Goal: Information Seeking & Learning: Learn about a topic

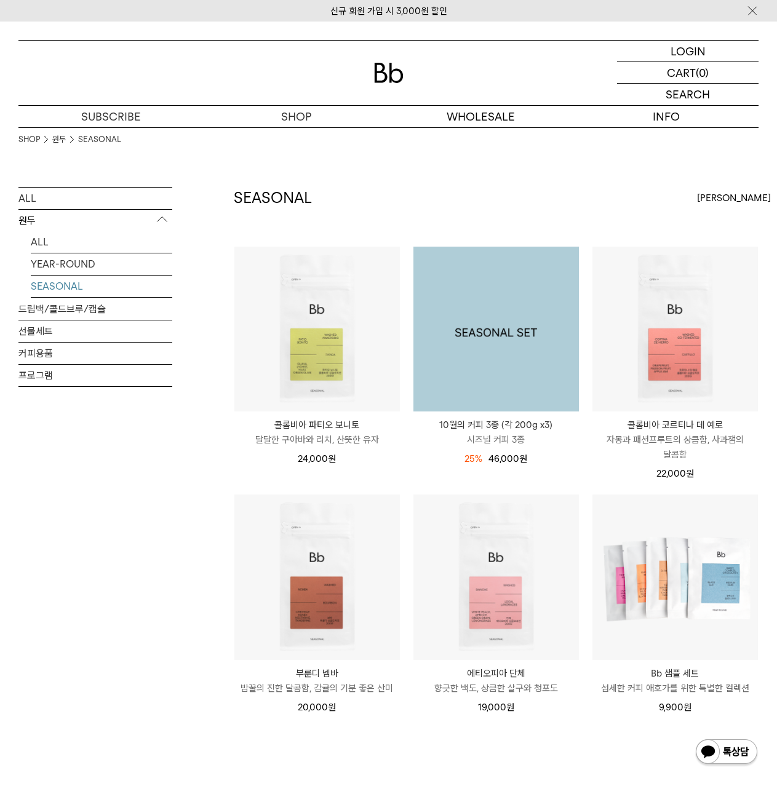
click at [471, 304] on img at bounding box center [495, 329] width 165 height 165
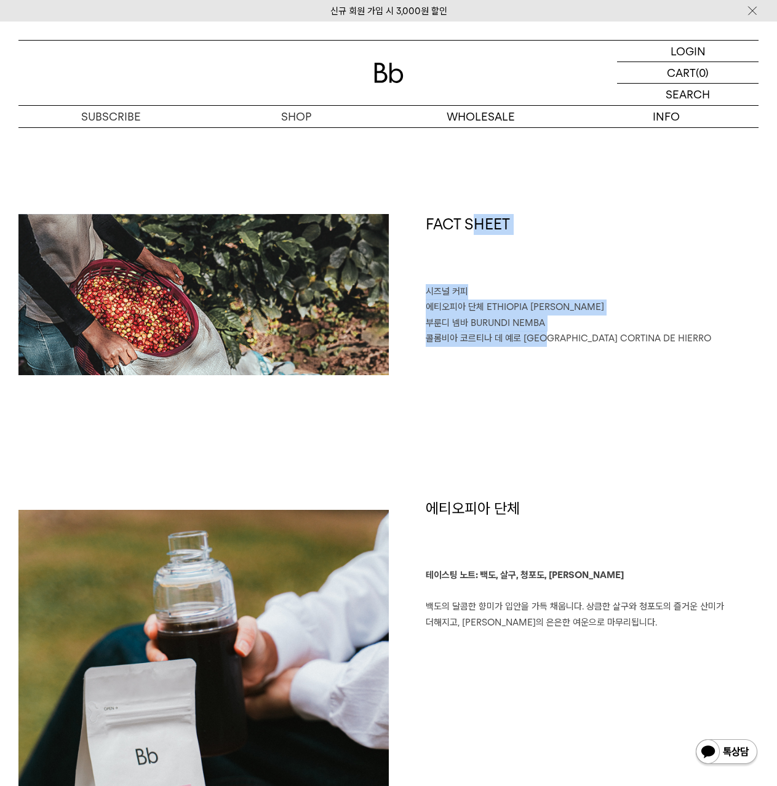
drag, startPoint x: 534, startPoint y: 357, endPoint x: 549, endPoint y: 406, distance: 50.6
click at [549, 398] on div "FACT SHEET 시즈널 커피 에티오피아 단체 ETHIOPIA DANCHE 부룬디 넴바 BURUNDI NEMBA 콜롬비아 코르티나 데 예로 …" at bounding box center [388, 356] width 740 height 284
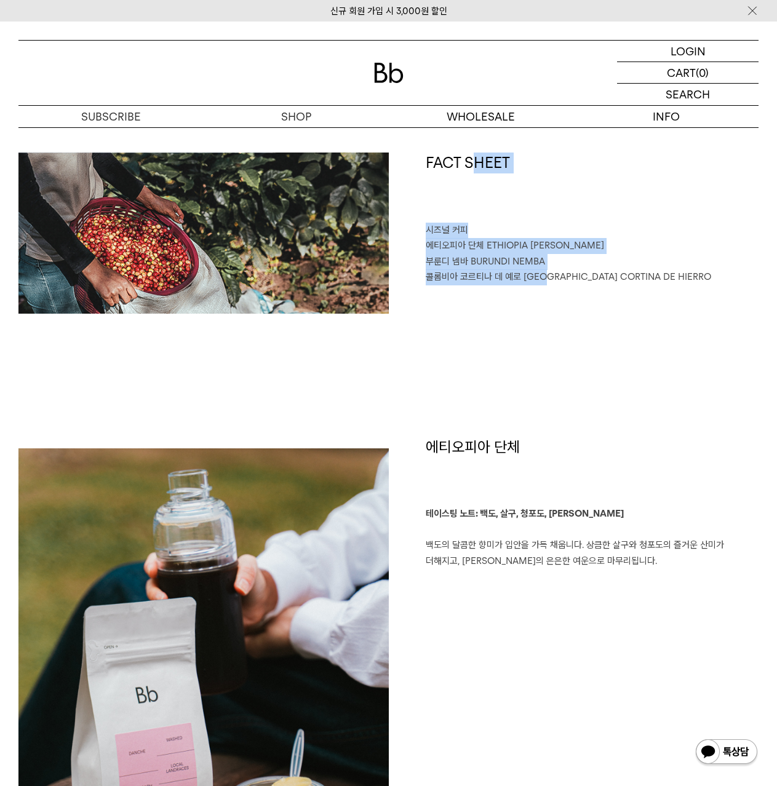
scroll to position [677, 0]
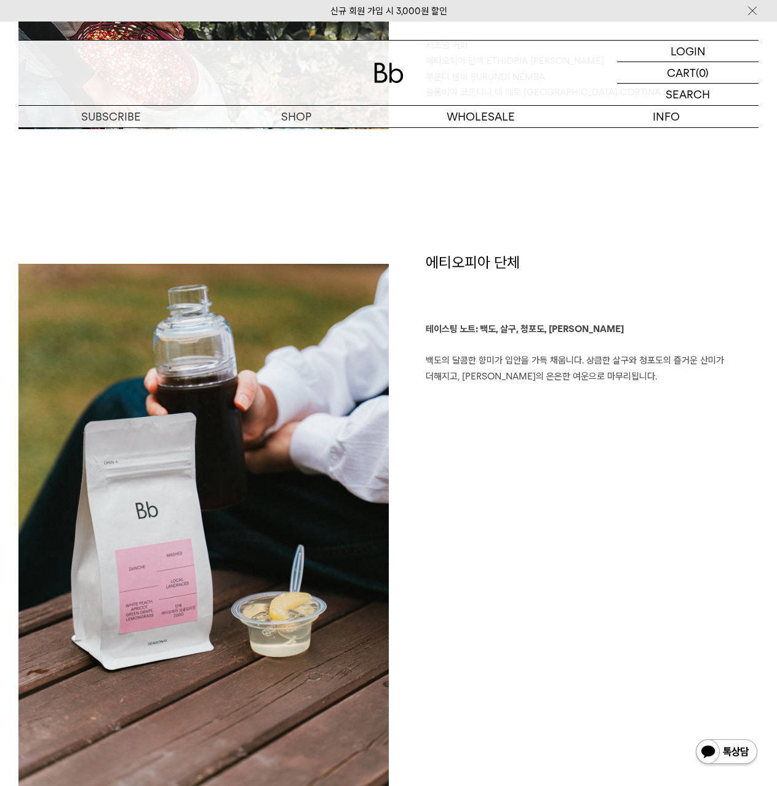
click at [431, 268] on h1 "에티오피아 단체" at bounding box center [592, 287] width 333 height 70
click at [427, 258] on h1 "에티오피아 단체" at bounding box center [592, 287] width 333 height 70
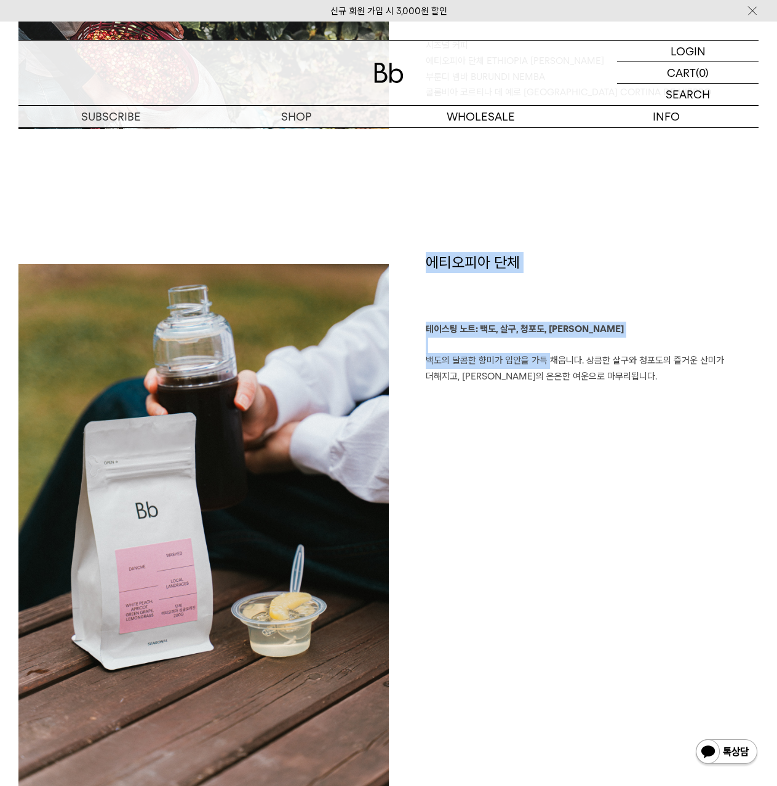
drag, startPoint x: 427, startPoint y: 258, endPoint x: 536, endPoint y: 366, distance: 153.5
click at [536, 366] on div "에티오피아 단체 테이스팅 노트: 백도, 살구, 청포도, 레몬그라스 백도의 달콤한 향미가 입안을 가득 채웁니다. 상큼한 살구와 청포도의 즐거운 …" at bounding box center [574, 547] width 370 height 590
click at [536, 366] on p "테이스팅 노트: 백도, 살구, 청포도, 레몬그라스 백도의 달콤한 향미가 입안을 가득 채웁니다. 상큼한 살구와 청포도의 즐거운 산미가 더해지고,…" at bounding box center [592, 353] width 333 height 63
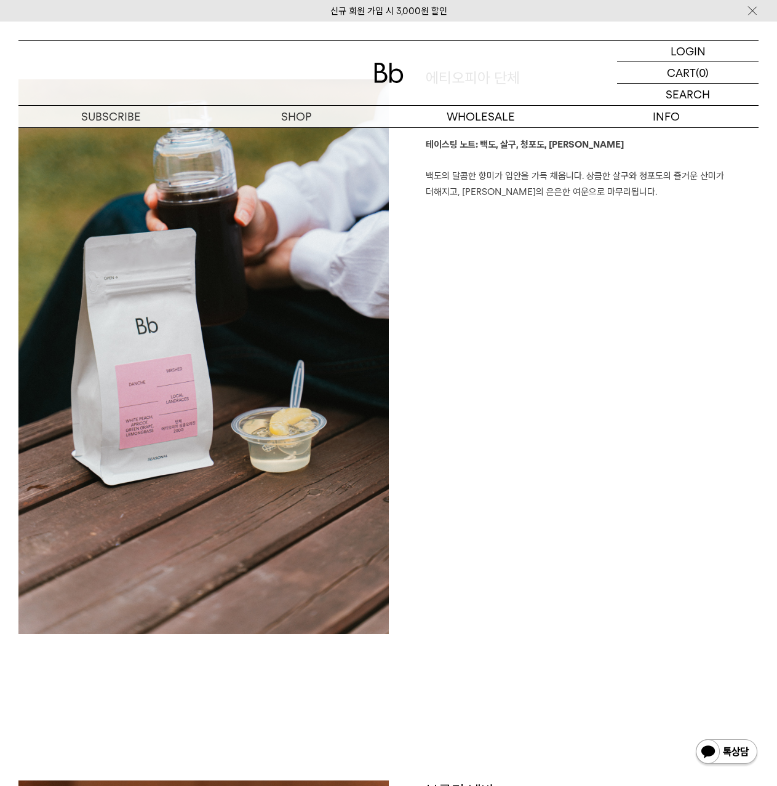
scroll to position [856, 0]
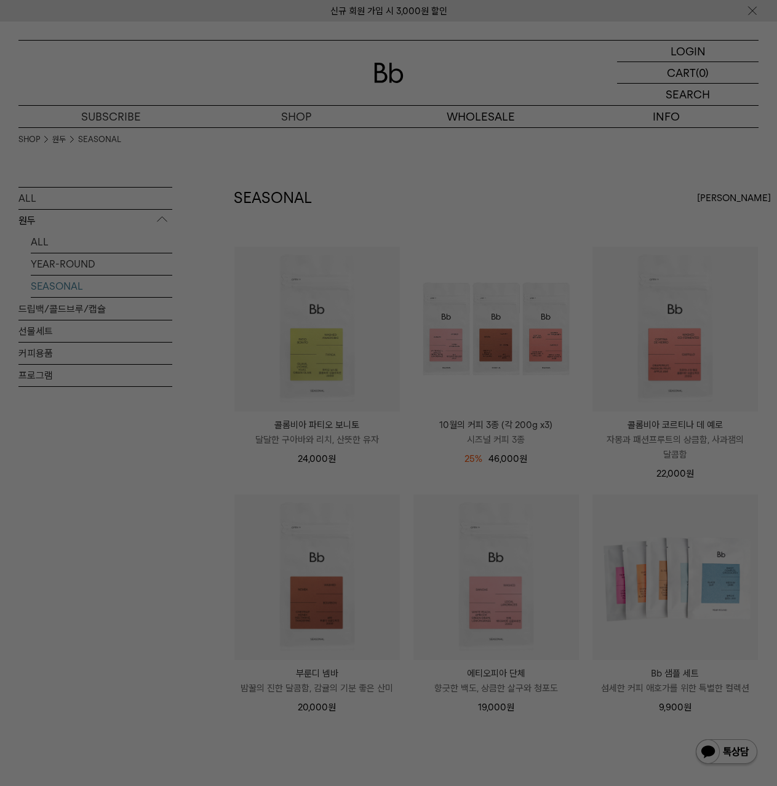
click at [172, 554] on div at bounding box center [388, 393] width 777 height 786
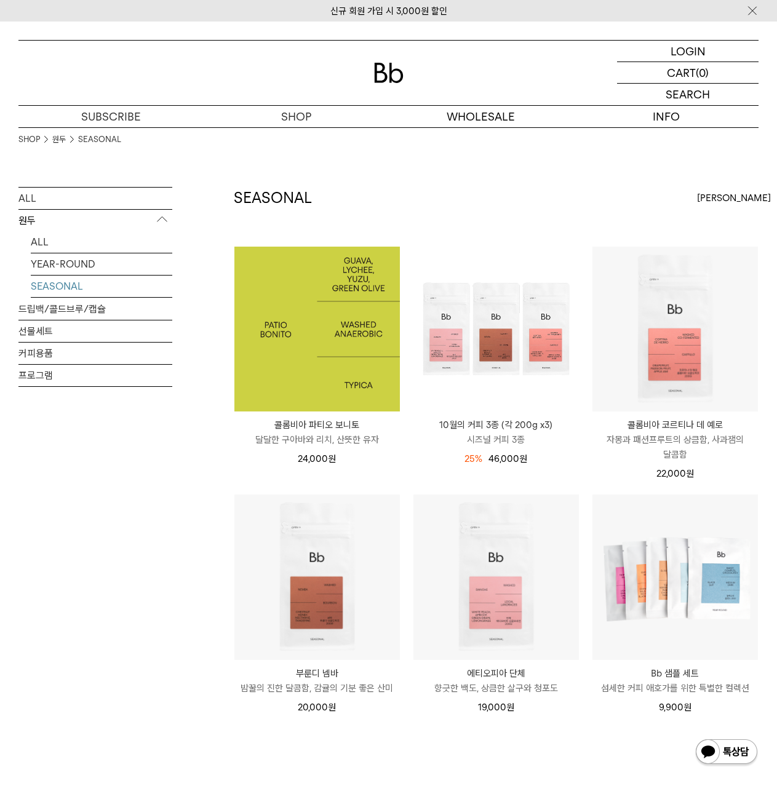
click at [317, 327] on img at bounding box center [316, 329] width 165 height 165
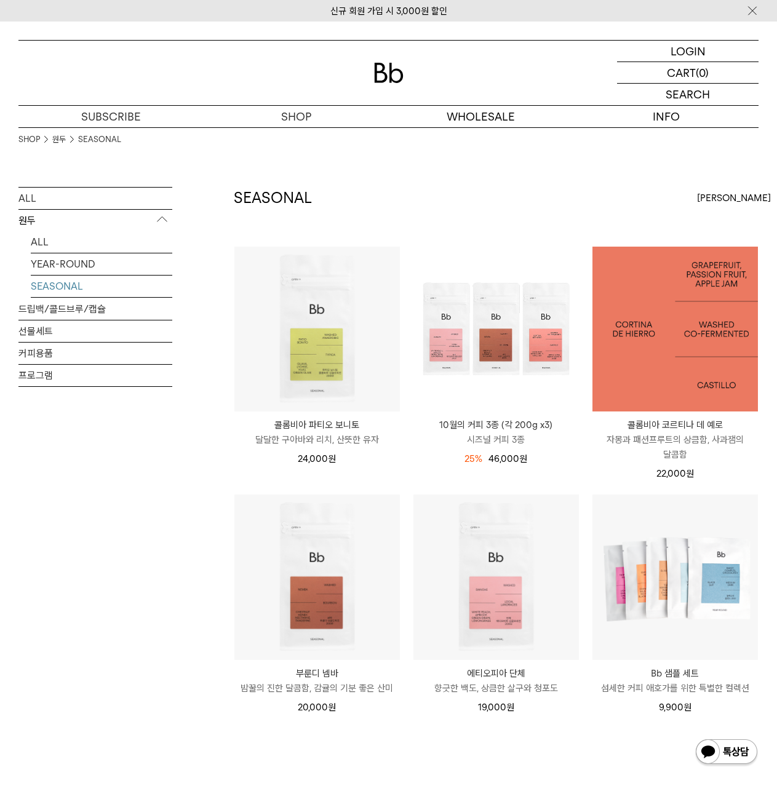
click at [675, 309] on img at bounding box center [674, 329] width 165 height 165
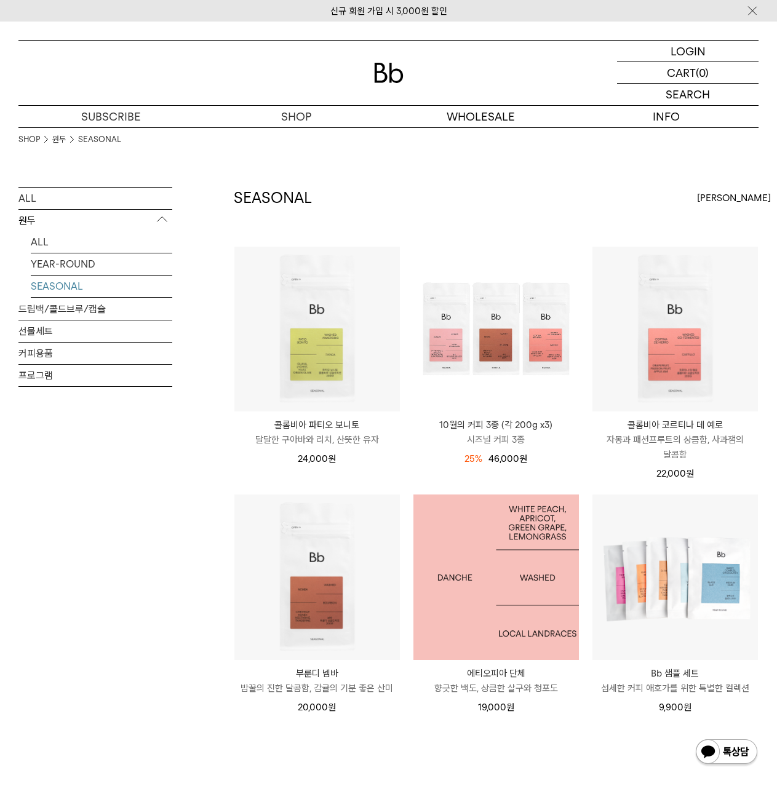
click at [496, 571] on img at bounding box center [495, 576] width 165 height 165
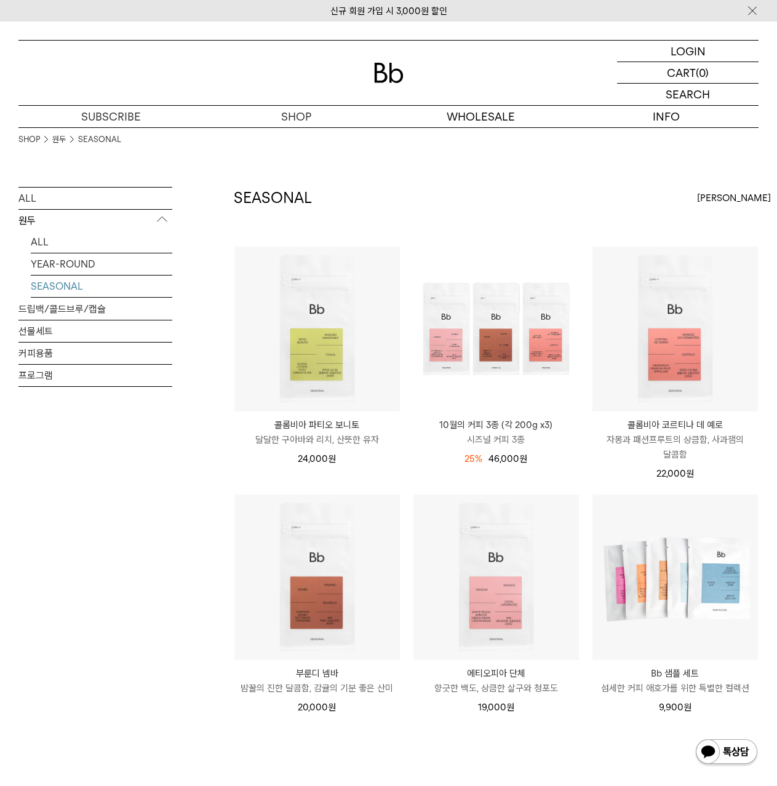
drag, startPoint x: 99, startPoint y: 545, endPoint x: 97, endPoint y: 533, distance: 12.4
click at [99, 543] on div "ALL 원두 ALL YEAR-ROUND SEASONAL 드립백/콜드브루/캡슐 선물세트 커피용품 프로그램" at bounding box center [95, 519] width 154 height 664
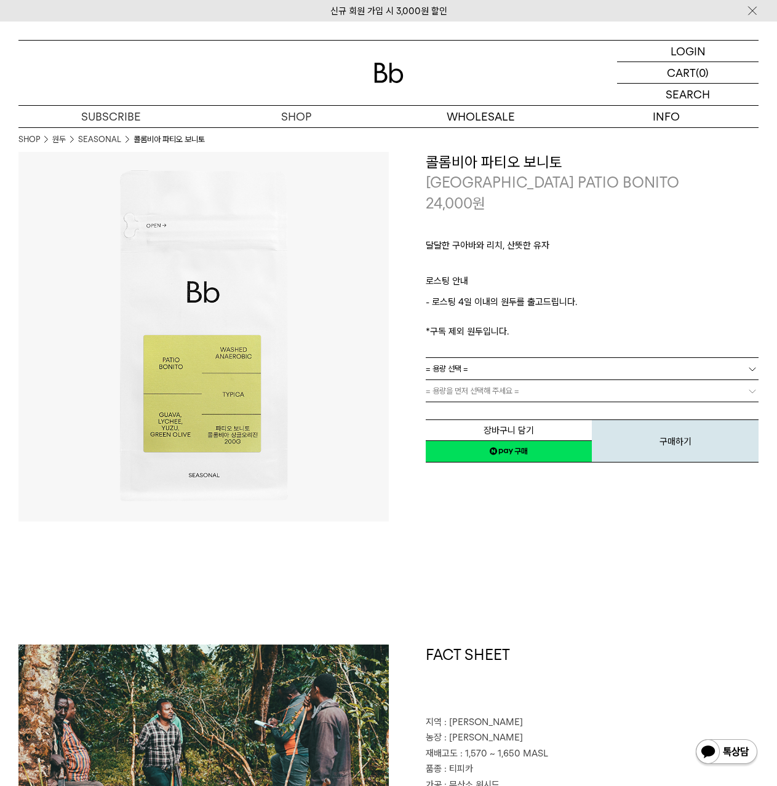
click at [459, 207] on p "24,000 원" at bounding box center [456, 203] width 60 height 21
drag, startPoint x: 476, startPoint y: 266, endPoint x: 493, endPoint y: 306, distance: 43.9
click at [492, 305] on div "달달한 구아바와 리치, 산뜻한 유자 ㅤ 로스팅 안내 - 로스팅 4일 이내의 원두를 출고드립니다. *구독 제외 원두입니다." at bounding box center [592, 285] width 333 height 144
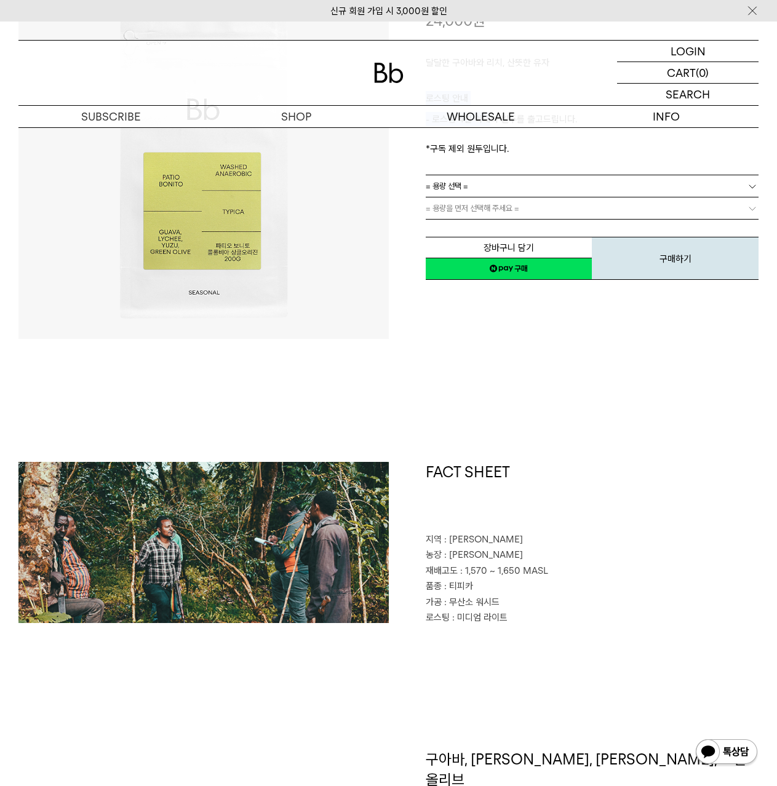
scroll to position [369, 0]
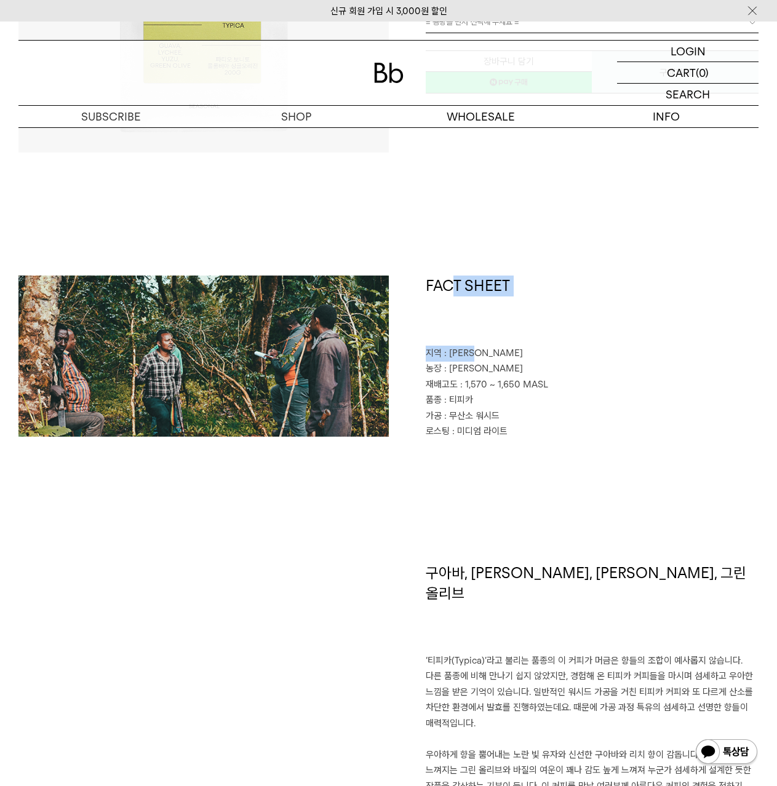
drag, startPoint x: 449, startPoint y: 287, endPoint x: 486, endPoint y: 359, distance: 80.6
click at [486, 359] on div "FACT SHEET 지역 : 카우카 칼도노 농장 : 파티오 보니토 재배고도 : 1,570 ~ 1,650 MASL 품종 : 티피카 가공 : 무산…" at bounding box center [574, 358] width 370 height 164
click at [486, 359] on p "지역 : 카우카 칼도노" at bounding box center [592, 354] width 333 height 16
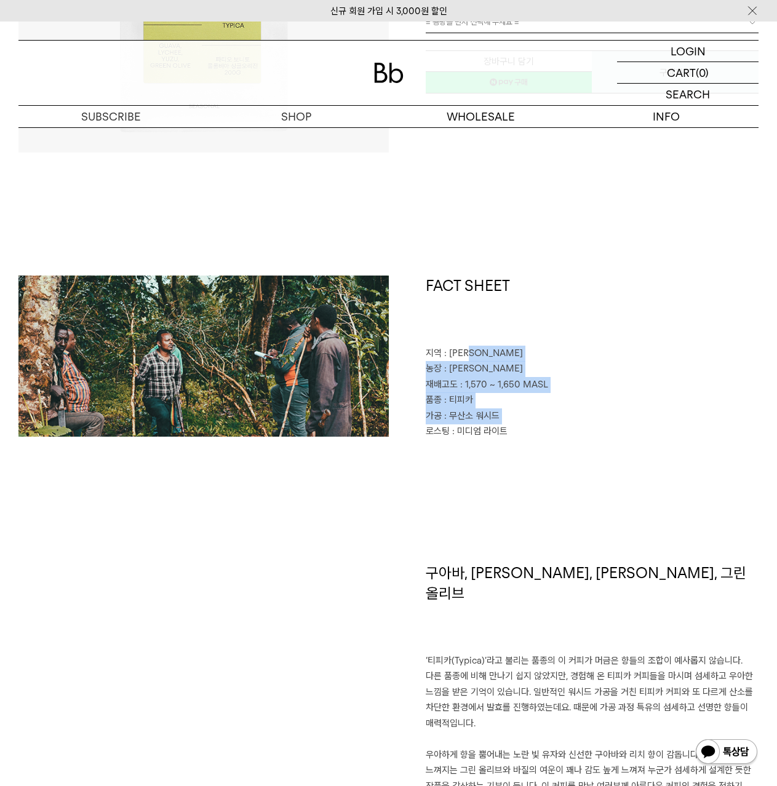
drag, startPoint x: 486, startPoint y: 359, endPoint x: 503, endPoint y: 413, distance: 57.2
click at [503, 413] on div "FACT SHEET 지역 : 카우카 칼도노 농장 : 파티오 보니토 재배고도 : 1,570 ~ 1,650 MASL 품종 : 티피카 가공 : 무산…" at bounding box center [574, 358] width 370 height 164
click at [503, 413] on p "가공 : 무산소 워시드" at bounding box center [592, 416] width 333 height 16
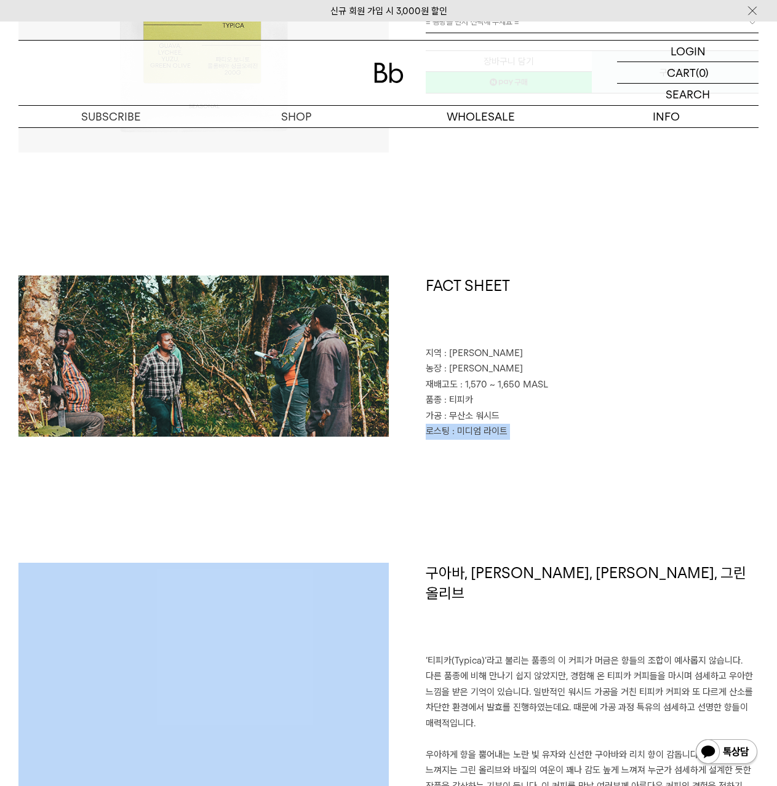
drag, startPoint x: 503, startPoint y: 413, endPoint x: 507, endPoint y: 432, distance: 19.4
click at [507, 432] on div "FACT SHEET 지역 : 카우카 칼도노 농장 : 파티오 보니토 재배고도 : 1,570 ~ 1,650 MASL 품종 : 티피카 가공 : 무산…" at bounding box center [574, 358] width 370 height 164
click at [507, 432] on p "로스팅 : 미디엄 라이트" at bounding box center [592, 432] width 333 height 16
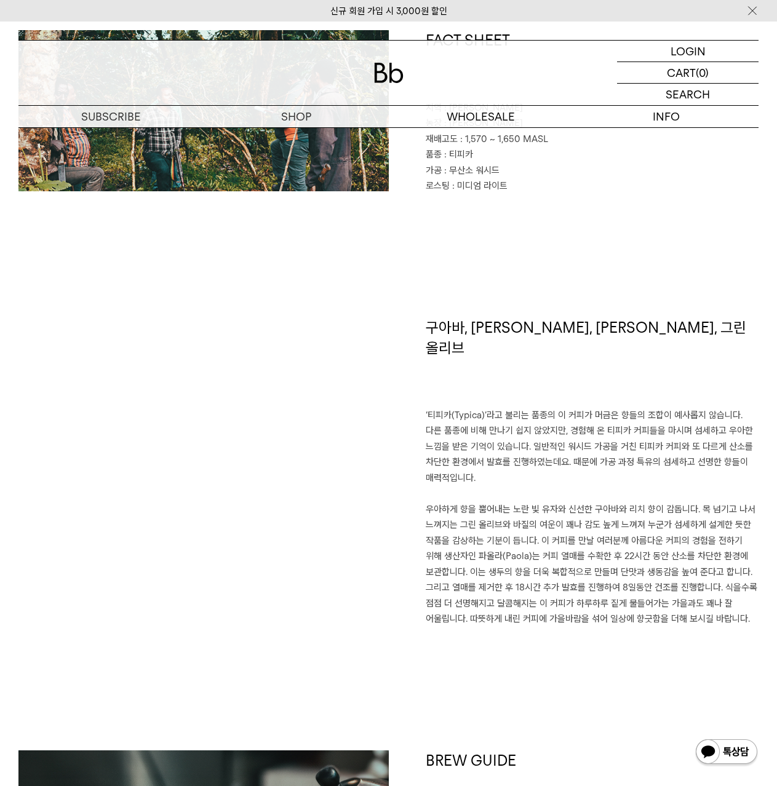
scroll to position [615, 0]
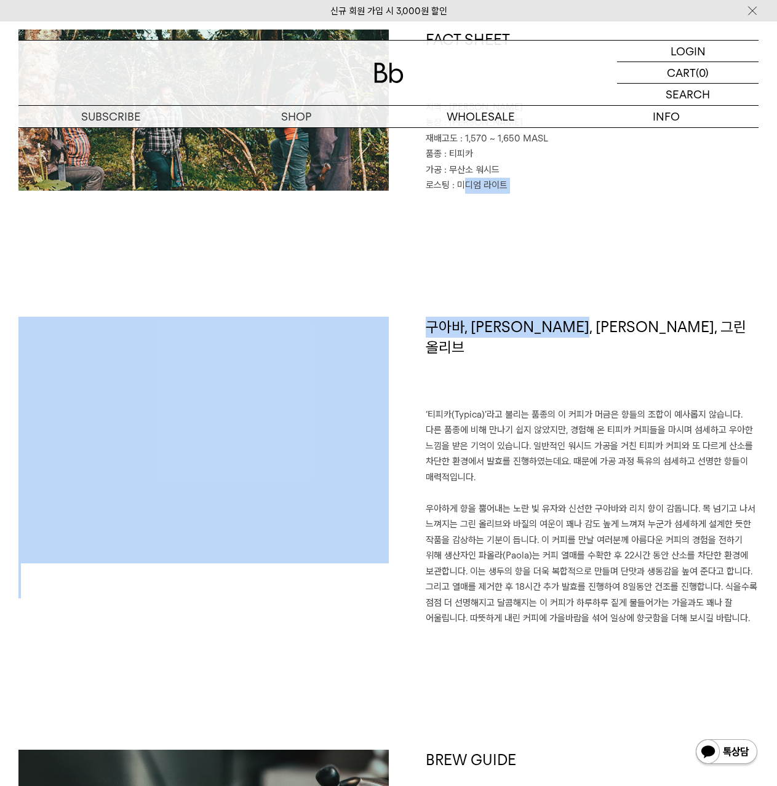
drag, startPoint x: 461, startPoint y: 306, endPoint x: 590, endPoint y: 320, distance: 130.6
click at [590, 320] on div "FACT SHEET 지역 : 카우카 칼도노 농장 : 파티오 보니토 재배고도 : 1,570 ~ 1,650 MASL 품종 : 티피카 가공 : 무산…" at bounding box center [388, 704] width 740 height 1348
click at [590, 320] on h1 "구아바, [PERSON_NAME], [PERSON_NAME], 그린 올리브" at bounding box center [592, 362] width 333 height 90
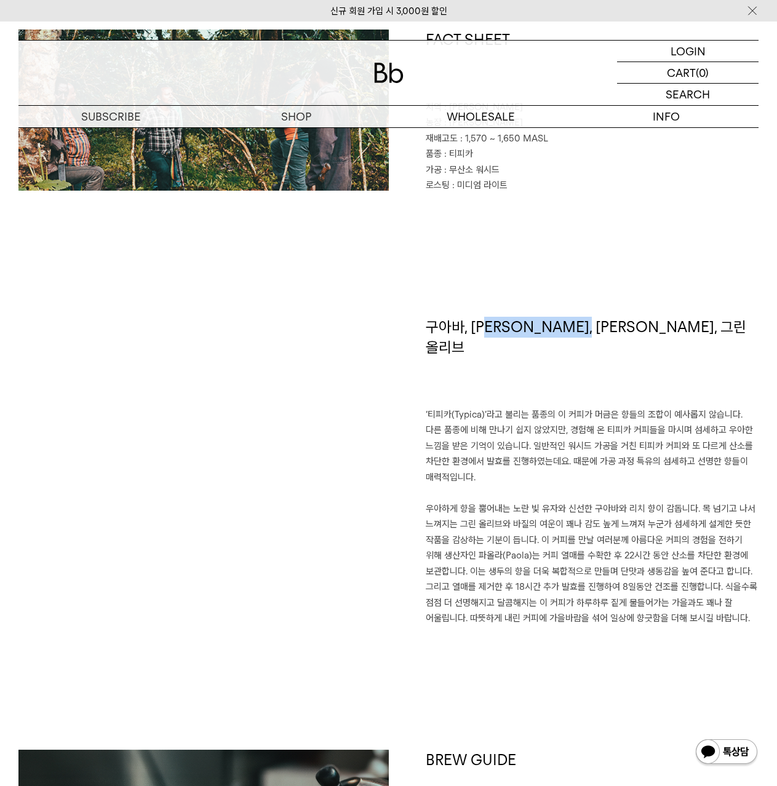
drag, startPoint x: 590, startPoint y: 320, endPoint x: 496, endPoint y: 330, distance: 94.6
click at [496, 330] on h1 "구아바, [PERSON_NAME], [PERSON_NAME], 그린 올리브" at bounding box center [592, 362] width 333 height 90
drag, startPoint x: 478, startPoint y: 326, endPoint x: 526, endPoint y: 328, distance: 48.6
click at [526, 328] on h1 "구아바, [PERSON_NAME], [PERSON_NAME], 그린 올리브" at bounding box center [592, 362] width 333 height 90
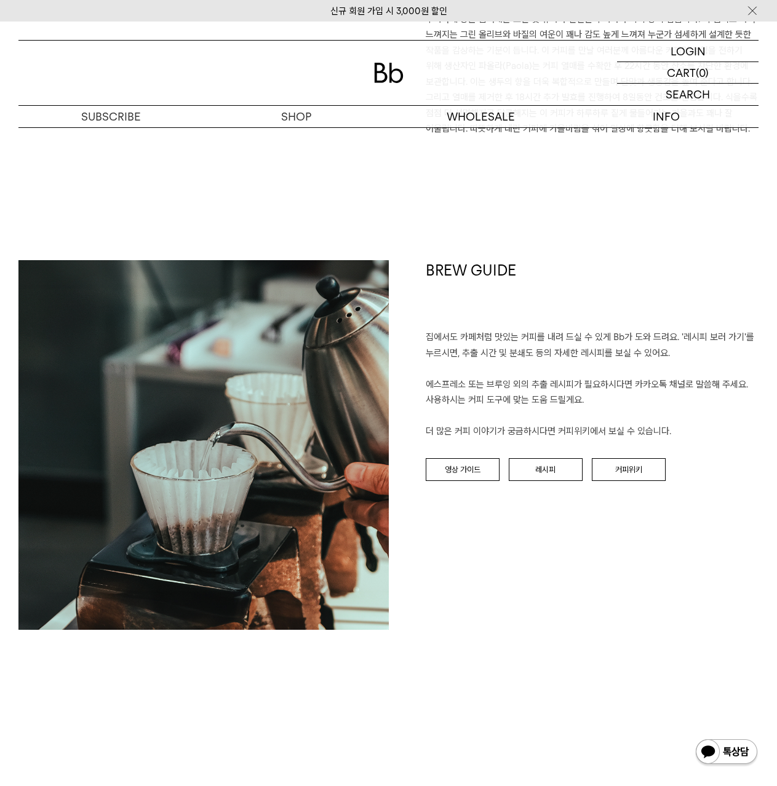
scroll to position [1107, 0]
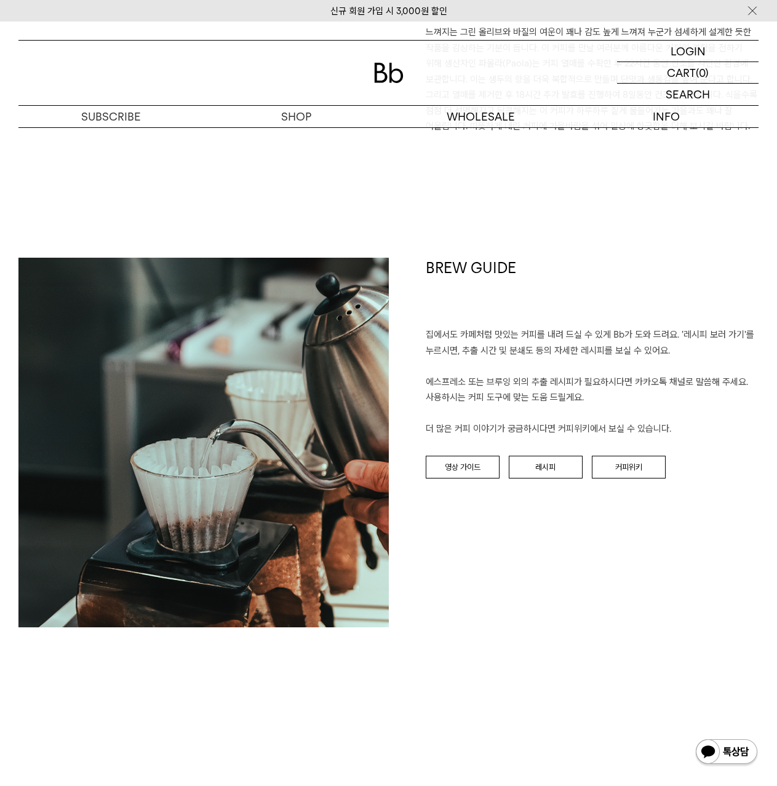
click at [528, 327] on p "집에서도 카페처럼 맛있는 커피를 내려 드실 ﻿수 있게 Bb가 도와 드려요. '레시피 보러 가기'를 누르시면, 추출 시간 및 분쇄도 등의 자세한…" at bounding box center [592, 382] width 333 height 110
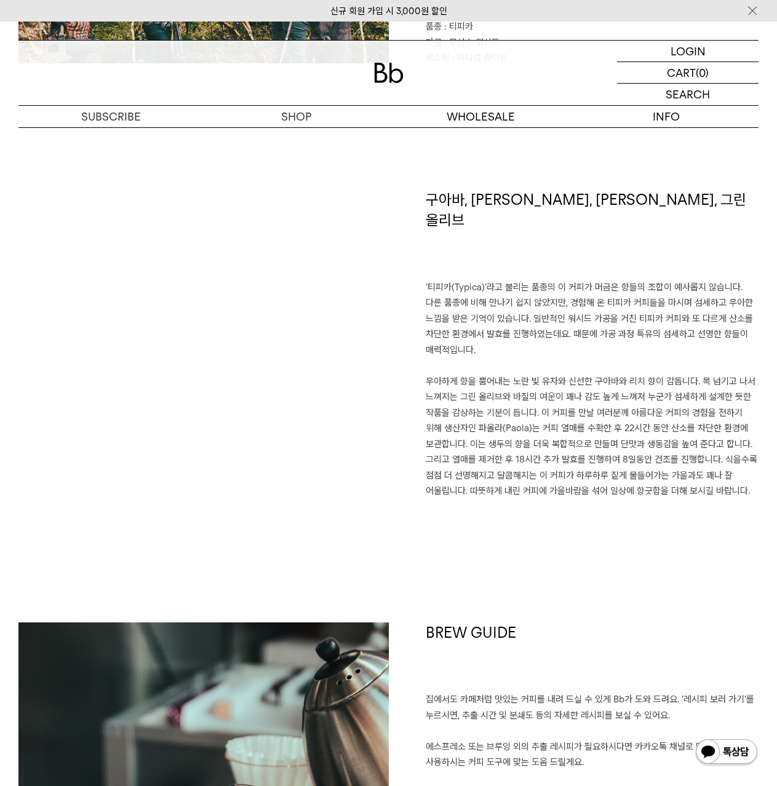
scroll to position [0, 0]
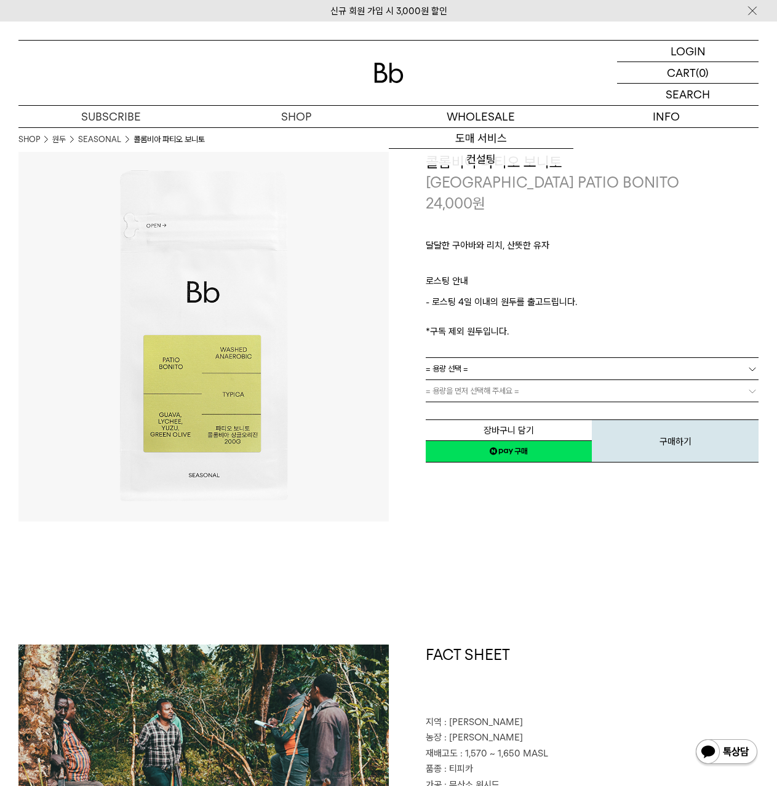
drag, startPoint x: 486, startPoint y: 333, endPoint x: 402, endPoint y: 69, distance: 276.4
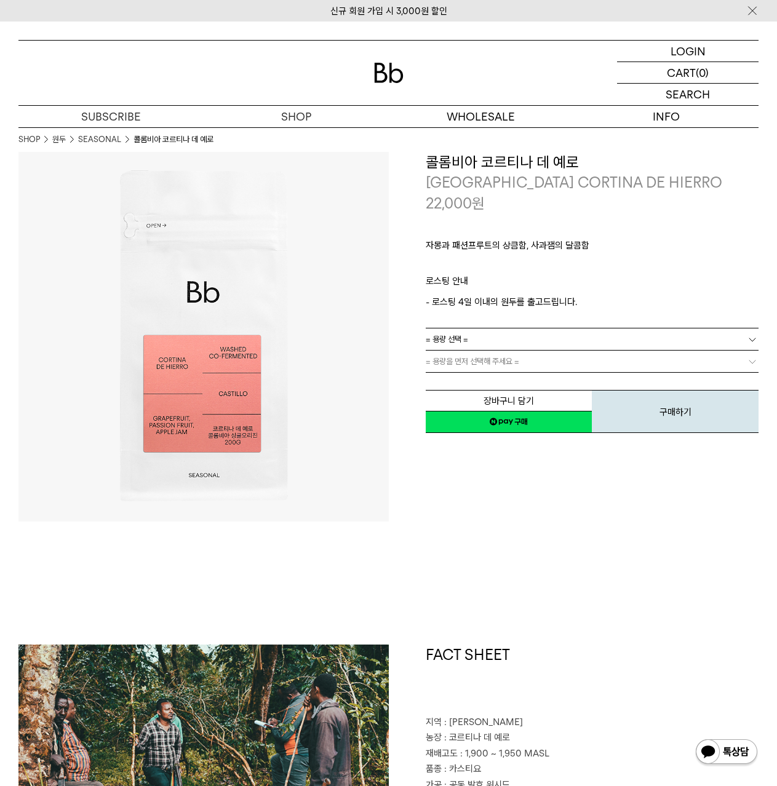
click at [475, 202] on span "원" at bounding box center [478, 203] width 13 height 18
click at [474, 206] on span "원" at bounding box center [478, 203] width 13 height 18
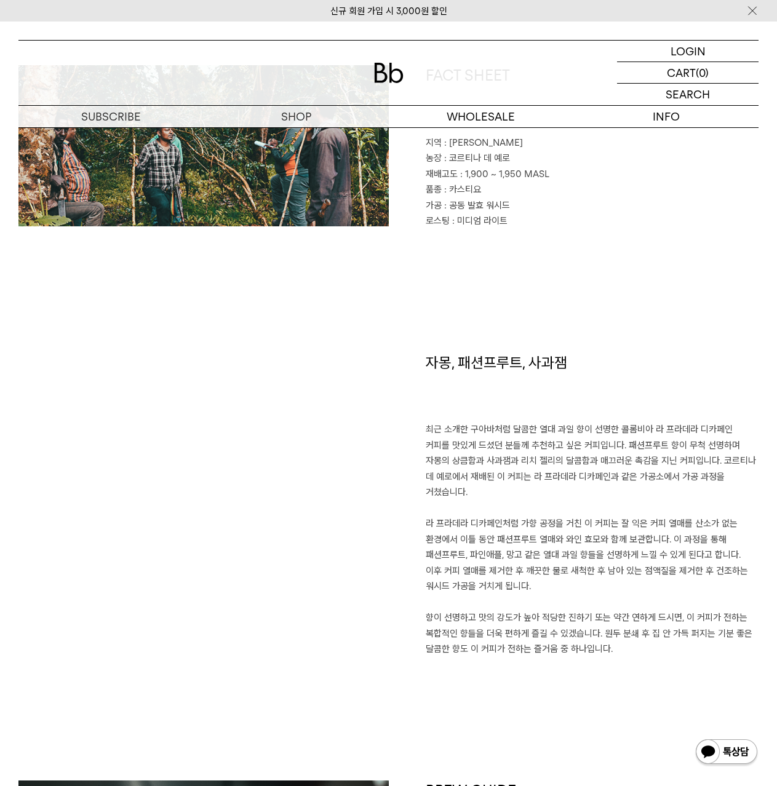
scroll to position [688, 0]
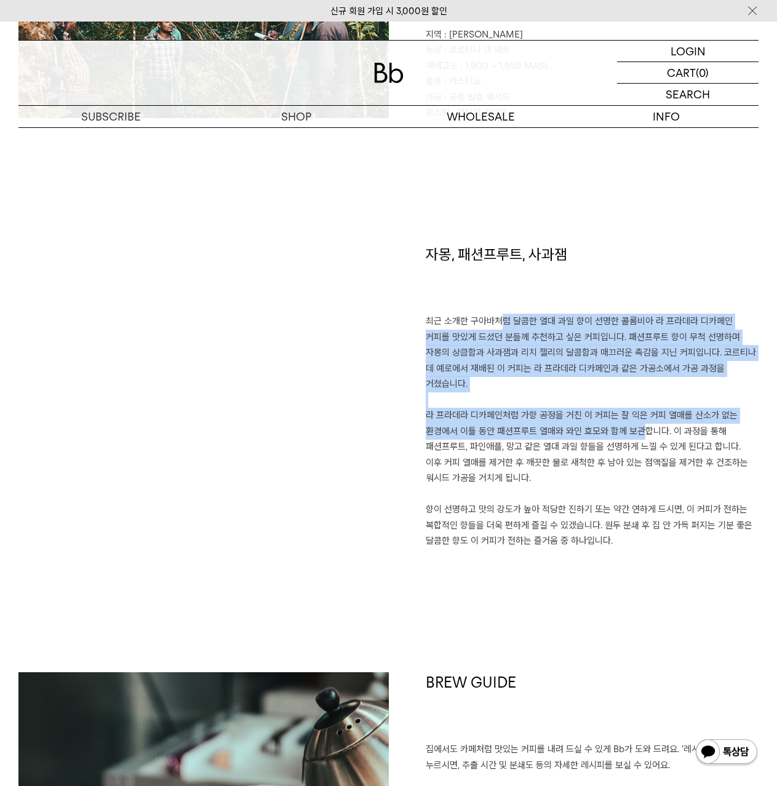
drag, startPoint x: 496, startPoint y: 322, endPoint x: 629, endPoint y: 413, distance: 160.7
click at [629, 413] on p "최근 소개한 구아바처럼 달콤한 열대 과일 향이 선명한 콜롬비아 라 프라데라 디카페인 커피를 맛있게 드셨던 분들께 추천하고 싶은 커피입니다. 패…" at bounding box center [592, 432] width 333 height 236
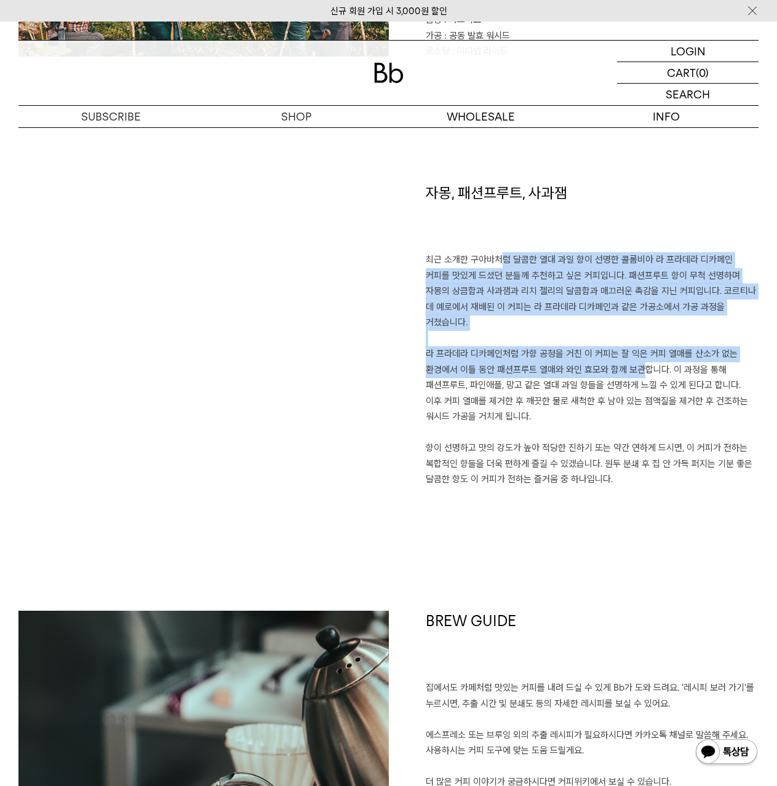
scroll to position [934, 0]
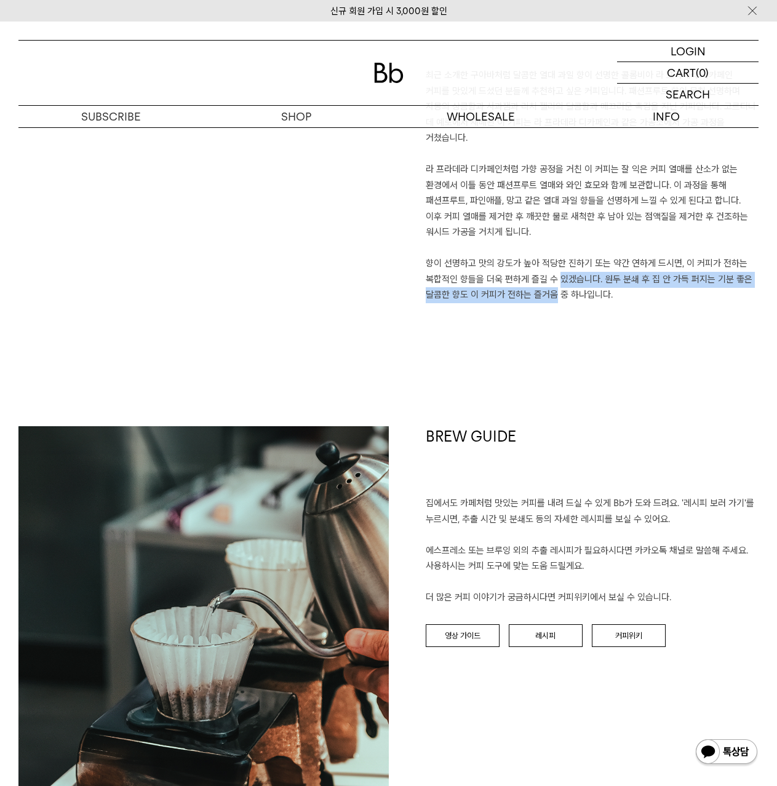
drag, startPoint x: 546, startPoint y: 264, endPoint x: 562, endPoint y: 238, distance: 30.6
click at [560, 239] on p "최근 소개한 구아바처럼 달콤한 열대 과일 향이 선명한 콜롬비아 라 프라데라 디카페인 커피를 맛있게 드셨던 분들께 추천하고 싶은 커피입니다. 패…" at bounding box center [592, 186] width 333 height 236
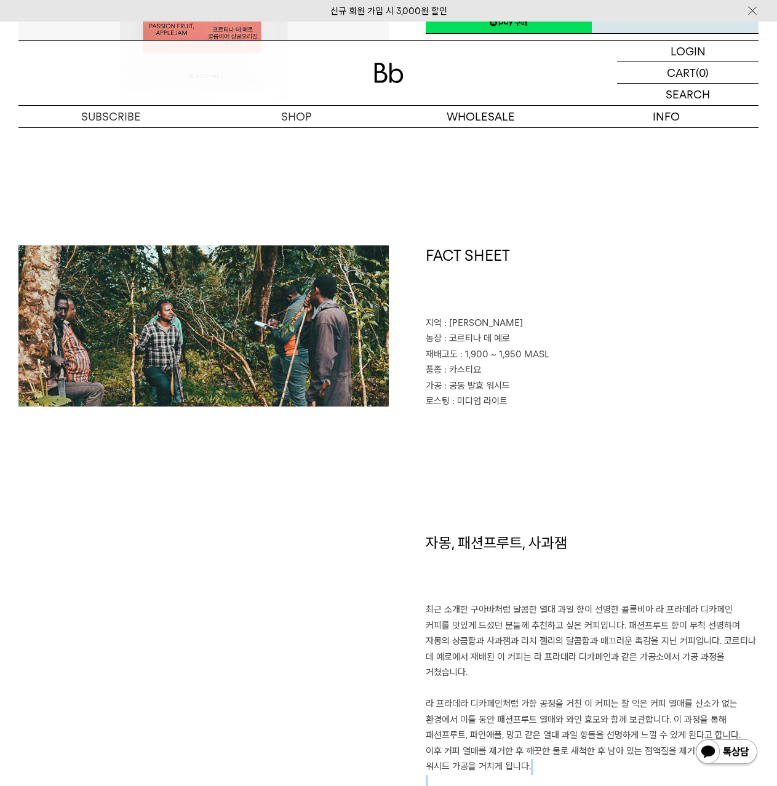
scroll to position [380, 0]
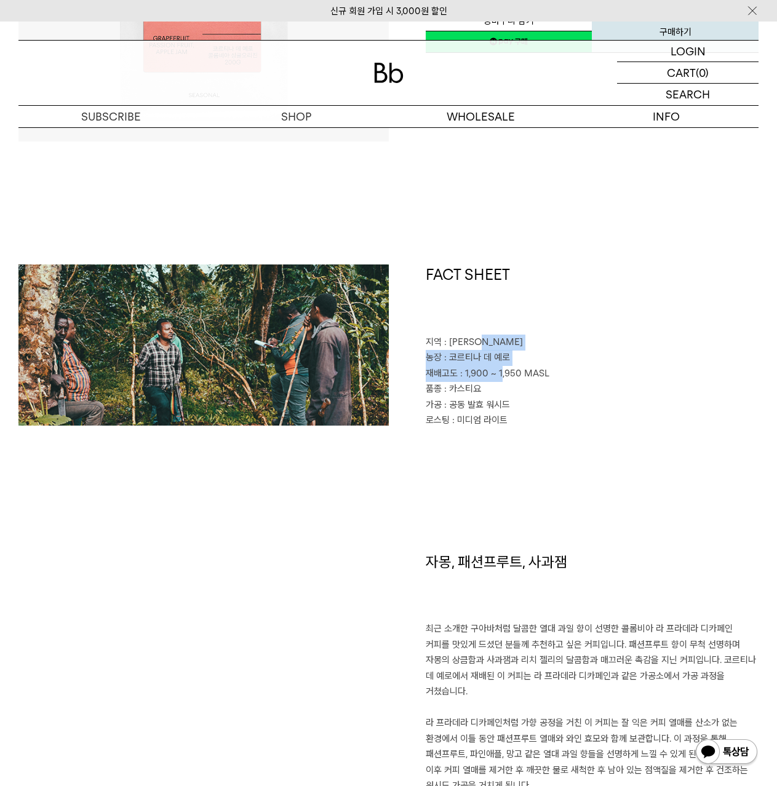
drag, startPoint x: 490, startPoint y: 344, endPoint x: 499, endPoint y: 373, distance: 30.2
click at [499, 373] on div "FACT SHEET 지역 : [GEOGRAPHIC_DATA] 농장 : [PERSON_NAME] 재배고도 : 1,900 ~ 1,950 MASL …" at bounding box center [574, 346] width 370 height 164
drag, startPoint x: 512, startPoint y: 393, endPoint x: 520, endPoint y: 408, distance: 16.8
click at [520, 408] on div "FACT SHEET 지역 : [GEOGRAPHIC_DATA] 농장 : [PERSON_NAME] 재배고도 : 1,900 ~ 1,950 MASL …" at bounding box center [574, 346] width 370 height 164
click at [520, 408] on p "가공 : 공동 발효 워시드" at bounding box center [592, 405] width 333 height 16
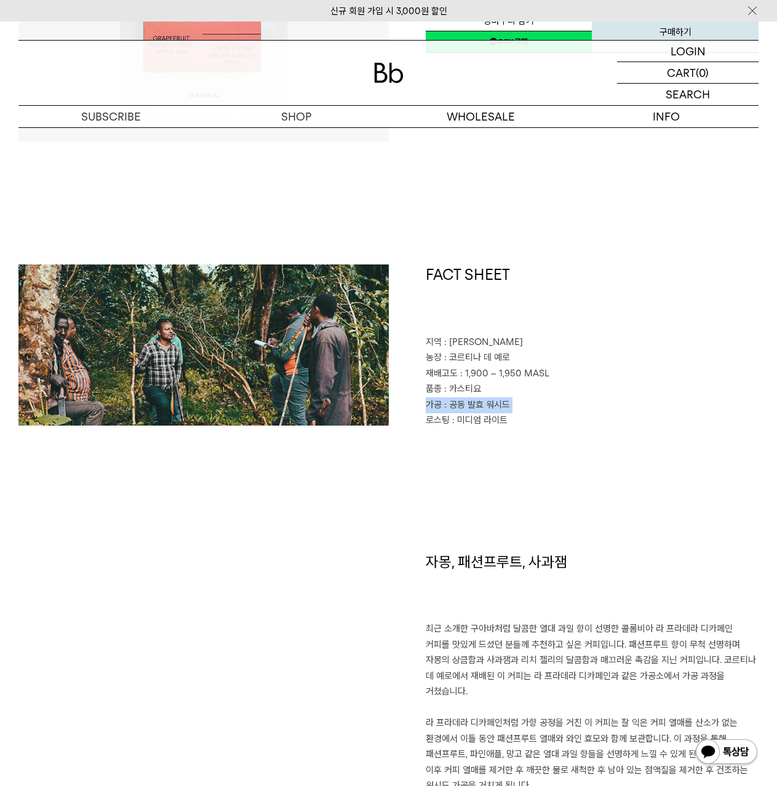
drag, startPoint x: 520, startPoint y: 408, endPoint x: 514, endPoint y: 378, distance: 30.8
click at [514, 379] on div "FACT SHEET 지역 : [GEOGRAPHIC_DATA] 농장 : [PERSON_NAME] 재배고도 : 1,900 ~ 1,950 MASL …" at bounding box center [574, 346] width 370 height 164
drag, startPoint x: 514, startPoint y: 355, endPoint x: 522, endPoint y: 387, distance: 32.5
click at [522, 387] on div "FACT SHEET 지역 : 디오 아르메니아 농장 : 코르티나 데 예로 재배고도 : 1,900 ~ 1,950 MASL 품종 : 카스티요 가공 …" at bounding box center [574, 346] width 370 height 164
click at [524, 398] on p "가공 : 공동 발효 워시드" at bounding box center [592, 405] width 333 height 16
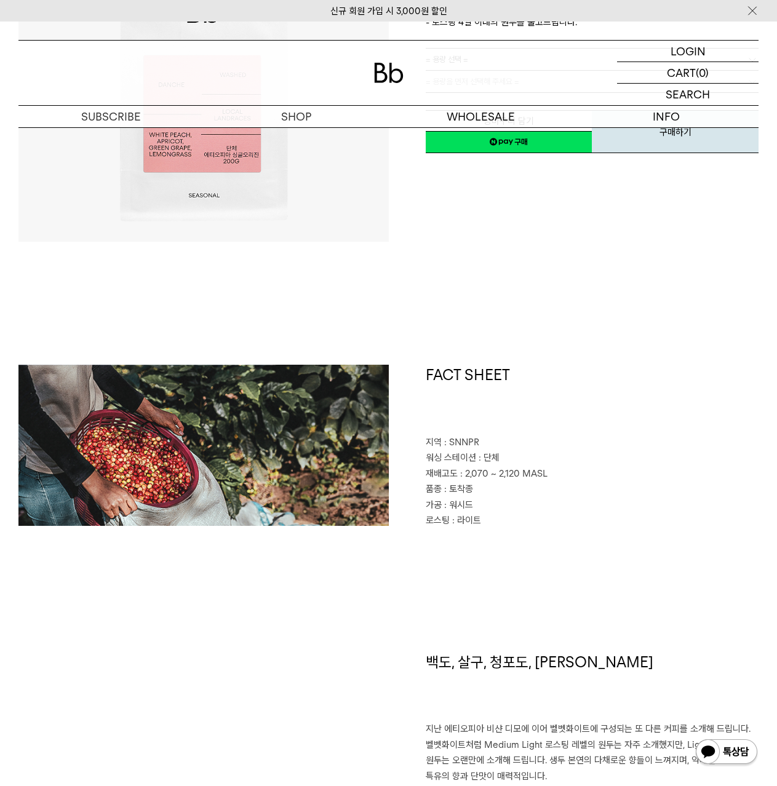
scroll to position [492, 0]
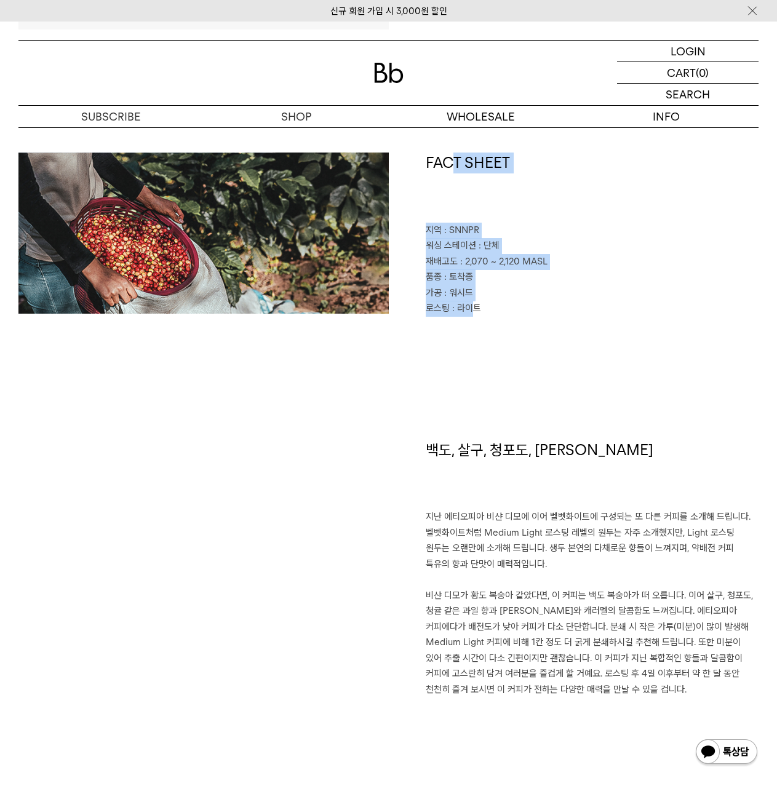
drag, startPoint x: 455, startPoint y: 216, endPoint x: 474, endPoint y: 308, distance: 93.6
click at [474, 308] on div "FACT SHEET 지역 : SNNPR 워싱 스테이션 : 단체 재배고도 : 2,070 ~ 2,120 MASL 품종 : 토착종 가공 : 워시드 …" at bounding box center [574, 235] width 370 height 164
click at [474, 308] on span ": 라이트" at bounding box center [466, 308] width 29 height 11
drag, startPoint x: 488, startPoint y: 314, endPoint x: 491, endPoint y: 239, distance: 75.1
click at [490, 244] on div "FACT SHEET 지역 : SNNPR 워싱 스테이션 : 단체 재배고도 : 2,070 ~ 2,120 MASL 품종 : 토착종 가공 : 워시드 …" at bounding box center [574, 235] width 370 height 164
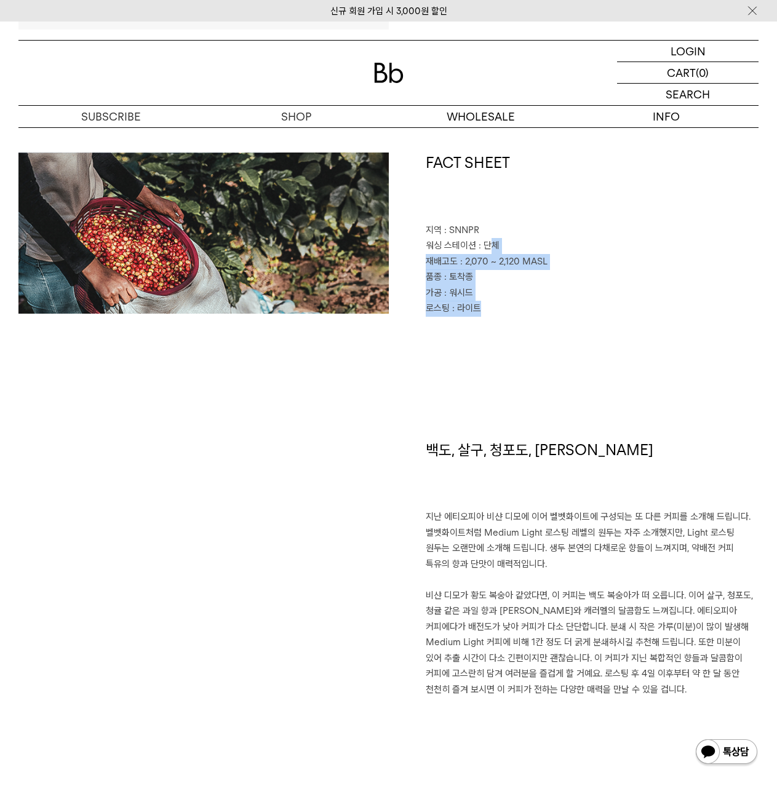
click at [491, 239] on p "워싱 스테이션 : 단체" at bounding box center [592, 246] width 333 height 16
drag, startPoint x: 491, startPoint y: 239, endPoint x: 500, endPoint y: 306, distance: 67.1
click at [500, 306] on div "FACT SHEET 지역 : SNNPR 워싱 스테이션 : 단체 재배고도 : 2,070 ~ 2,120 MASL 품종 : 토착종 가공 : 워시드 …" at bounding box center [574, 235] width 370 height 164
drag, startPoint x: 482, startPoint y: 439, endPoint x: 587, endPoint y: 453, distance: 105.5
click at [587, 453] on h1 "백도, 살구, 청포도, 레몬그라스" at bounding box center [592, 475] width 333 height 70
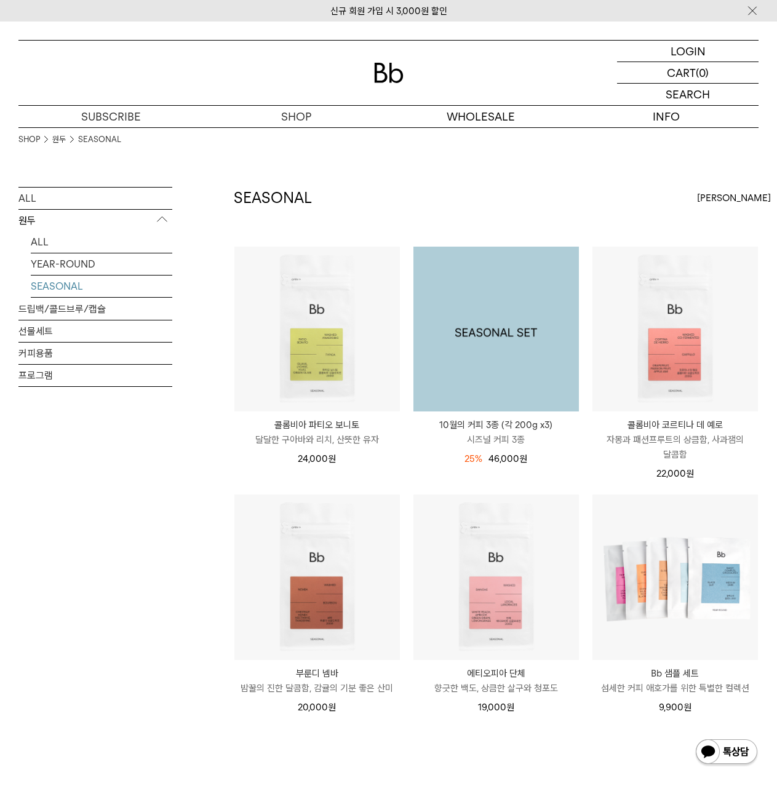
click at [485, 310] on img at bounding box center [495, 329] width 165 height 165
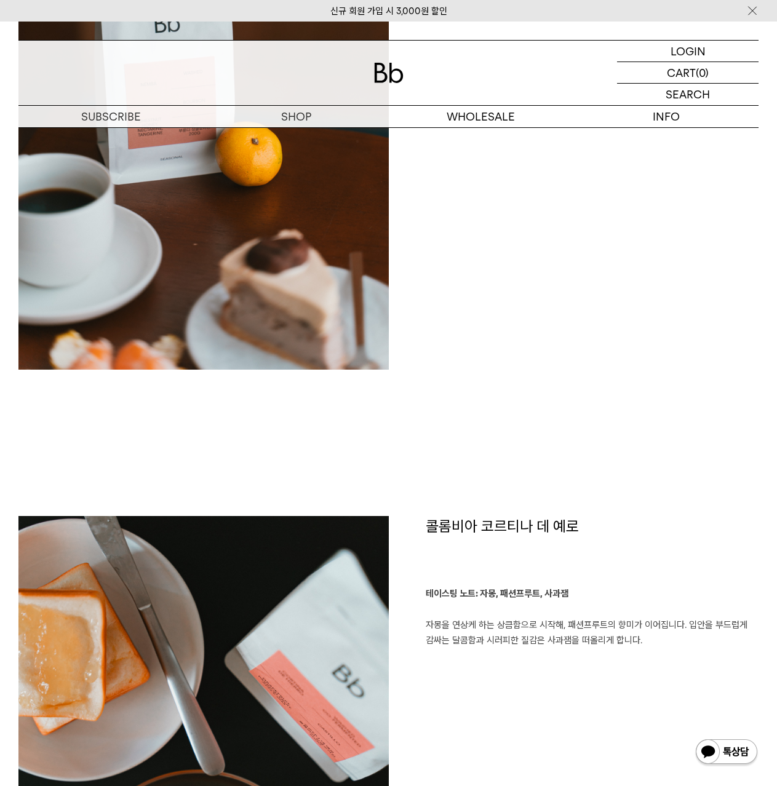
scroll to position [1571, 0]
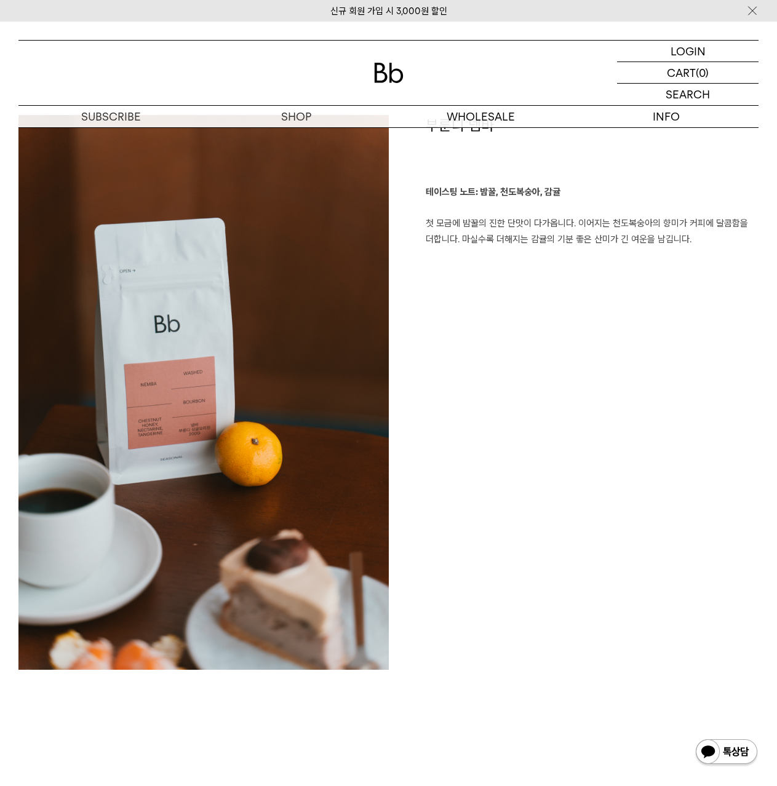
drag, startPoint x: 491, startPoint y: 430, endPoint x: 488, endPoint y: 399, distance: 31.6
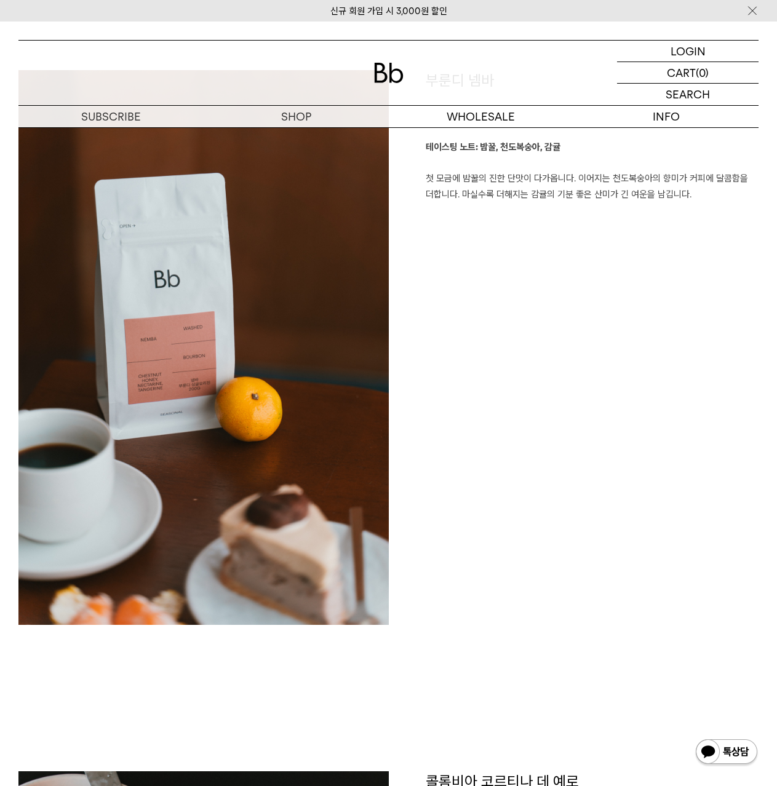
scroll to position [1831, 0]
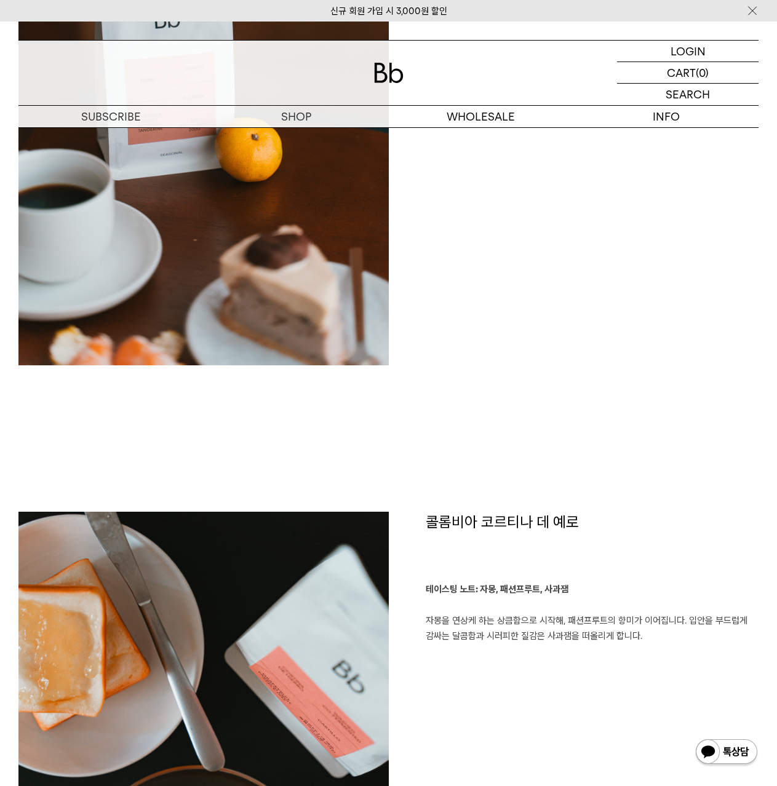
drag, startPoint x: 484, startPoint y: 544, endPoint x: 705, endPoint y: 659, distance: 249.2
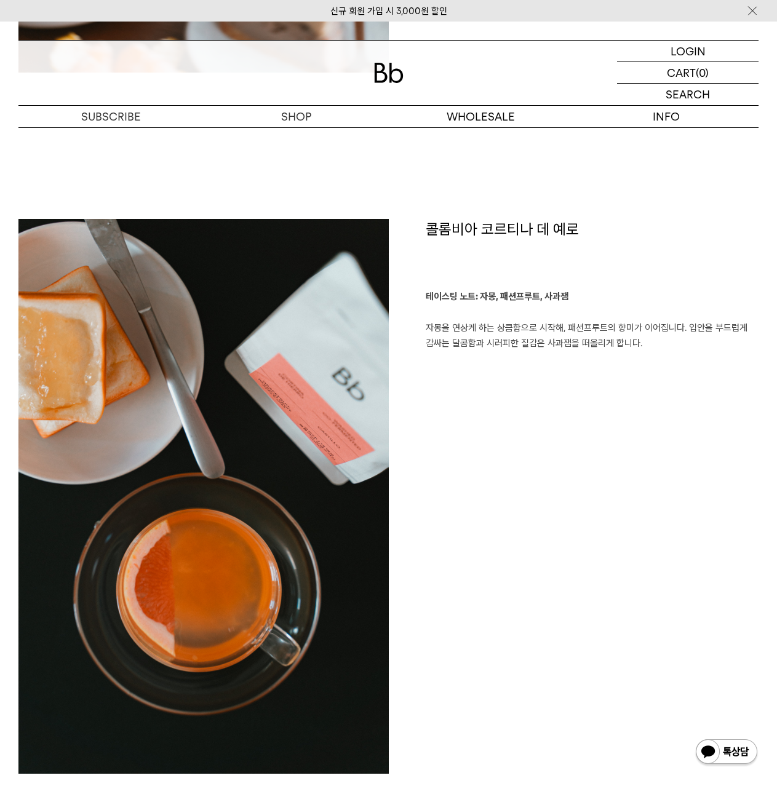
scroll to position [2385, 0]
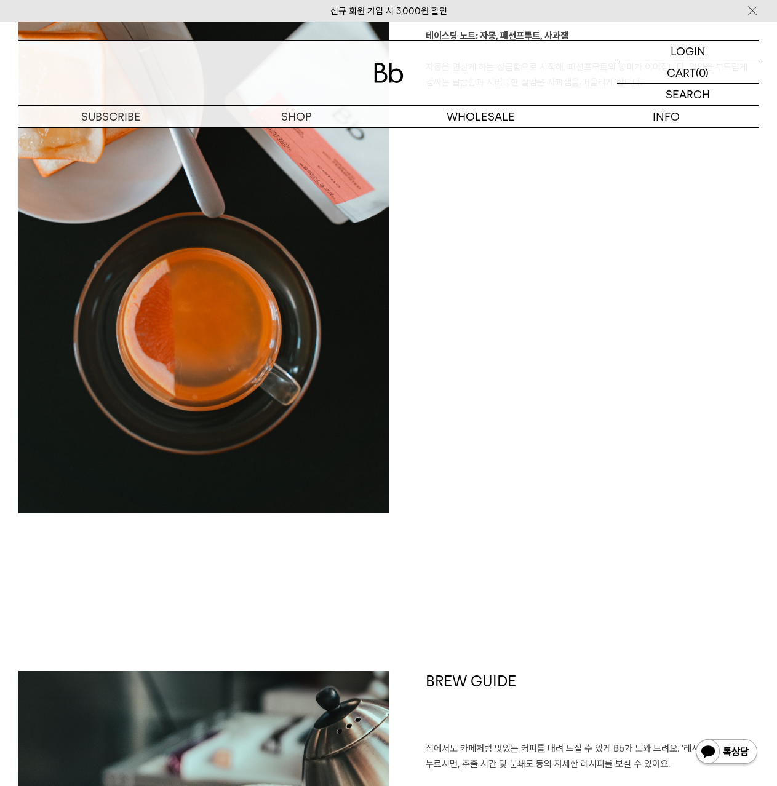
drag, startPoint x: 625, startPoint y: 576, endPoint x: 606, endPoint y: 557, distance: 27.4
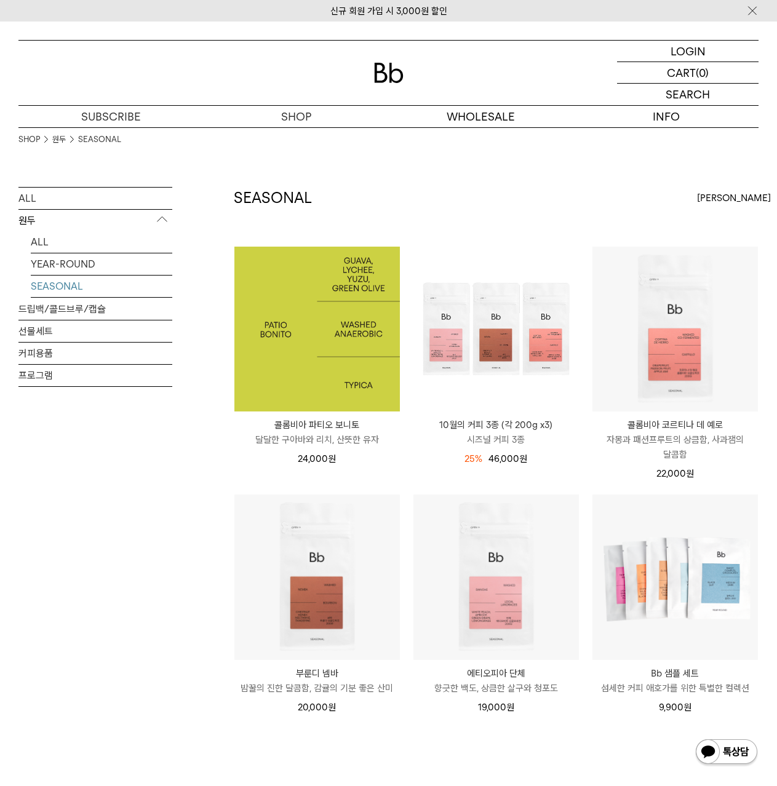
click at [286, 303] on img at bounding box center [316, 329] width 165 height 165
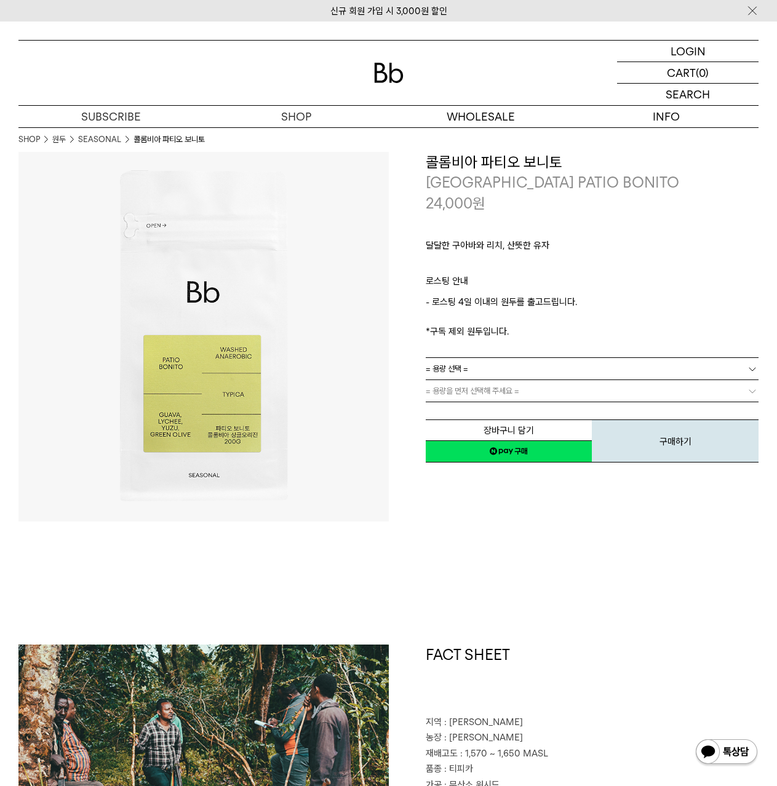
click at [541, 372] on link "= 용량 선택 =" at bounding box center [592, 369] width 333 height 22
click at [515, 388] on li "200g" at bounding box center [598, 391] width 321 height 22
click at [494, 245] on p "달달한 구아바와 리치, 산뜻한 유자" at bounding box center [592, 248] width 333 height 21
drag, startPoint x: 473, startPoint y: 237, endPoint x: 538, endPoint y: 263, distance: 70.4
click at [538, 263] on div "달달한 구아바와 리치, 산뜻한 유자 ㅤ 로스팅 안내 - 로스팅 4일 이내의 원두를 출고드립니다. *구독 제외 원두입니다." at bounding box center [592, 285] width 333 height 144
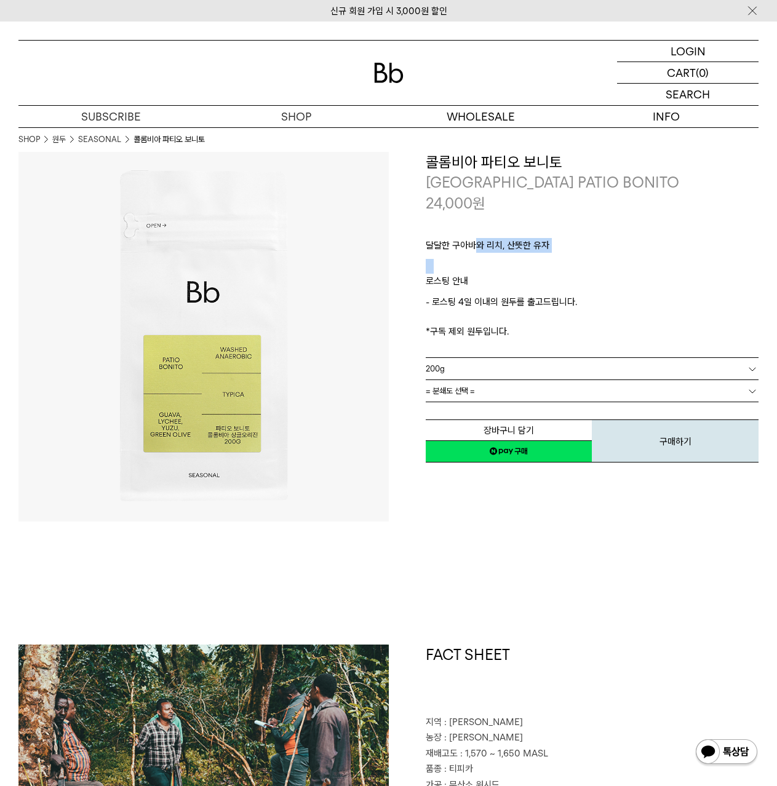
click at [538, 263] on p "ㅤ" at bounding box center [592, 266] width 333 height 15
click at [534, 276] on div "달달한 구아바와 리치, 산뜻한 유자 ㅤ 로스팅 안내 - 로스팅 4일 이내의 원두를 출고드립니다. *구독 제외 원두입니다." at bounding box center [592, 285] width 333 height 144
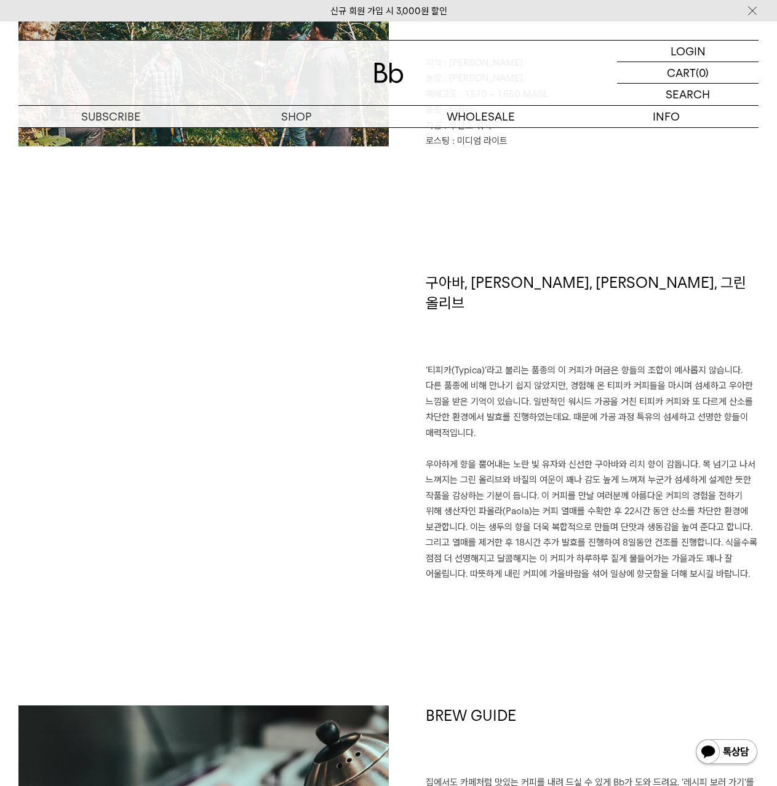
scroll to position [688, 0]
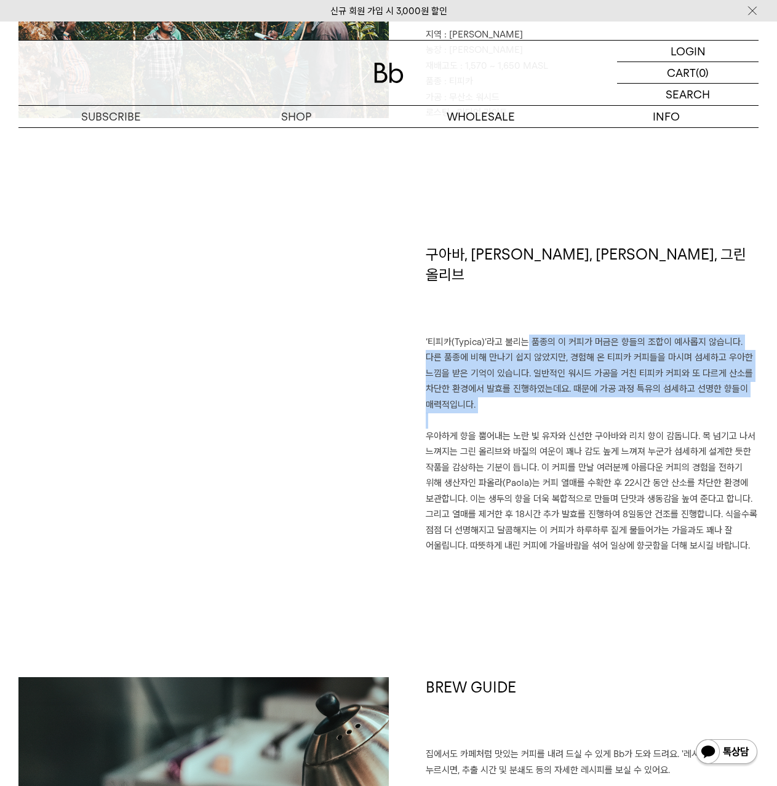
drag, startPoint x: 526, startPoint y: 336, endPoint x: 535, endPoint y: 402, distance: 66.4
click at [535, 402] on div "구아바, 리치, 유자, 그린 올리브 ‘티피카(Typica)’라고 불리는 품종의 이 커피가 머금은 향들의 조합이 예사롭지 않습니다. 다른 품종에…" at bounding box center [574, 399] width 370 height 310
click at [535, 413] on p at bounding box center [592, 421] width 333 height 16
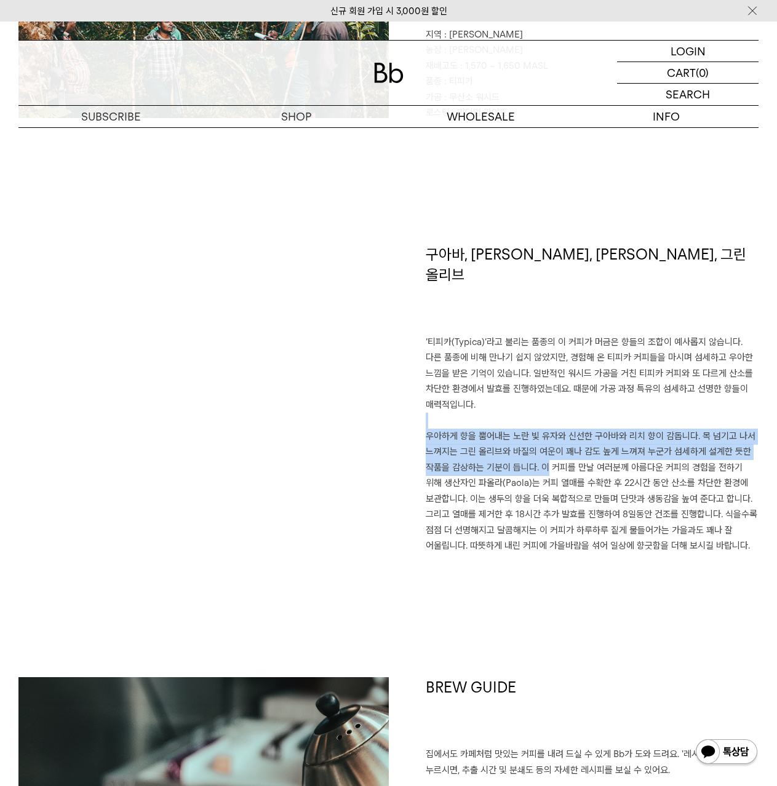
drag, startPoint x: 535, startPoint y: 402, endPoint x: 539, endPoint y: 453, distance: 51.8
click at [539, 453] on div "구아바, 리치, 유자, 그린 올리브 ‘티피카(Typica)’라고 불리는 품종의 이 커피가 머금은 향들의 조합이 예사롭지 않습니다. 다른 품종에…" at bounding box center [574, 399] width 370 height 310
click at [539, 453] on p "우아하게 향을 뿜어내는 노란 빛 유자와 신선한 구아바와 리치 향이 감돕니다. 목 넘기고 나서 느껴지는 그린 올리브와 바질의 여운이 꽤나 감도 …" at bounding box center [592, 491] width 333 height 125
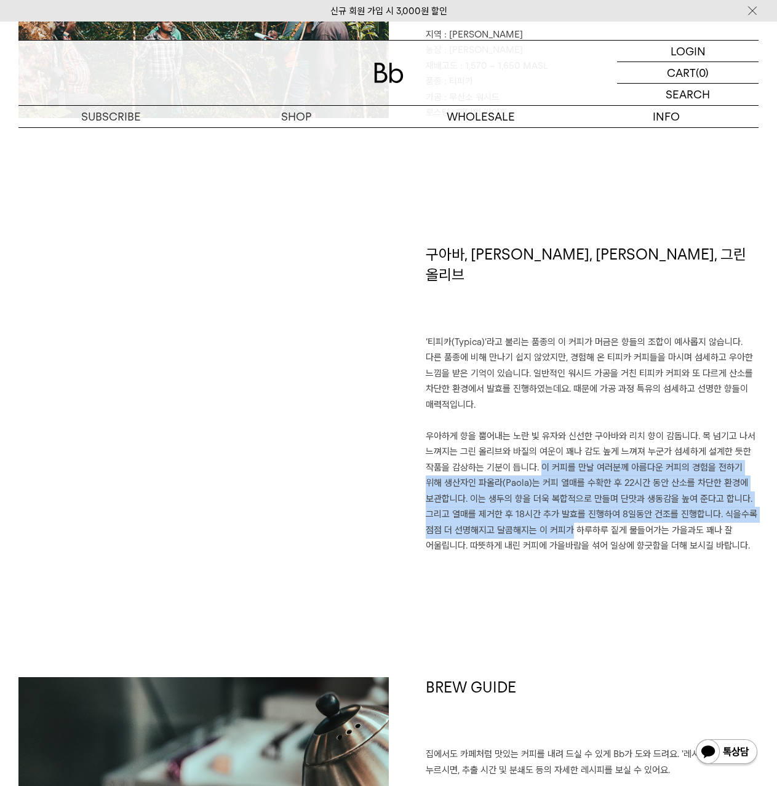
drag, startPoint x: 539, startPoint y: 453, endPoint x: 555, endPoint y: 508, distance: 57.0
click at [555, 508] on p "우아하게 향을 뿜어내는 노란 빛 유자와 신선한 구아바와 리치 향이 감돕니다. 목 넘기고 나서 느껴지는 그린 올리브와 바질의 여운이 꽤나 감도 …" at bounding box center [592, 491] width 333 height 125
click at [555, 507] on p "우아하게 향을 뿜어내는 노란 빛 유자와 신선한 구아바와 리치 향이 감돕니다. 목 넘기고 나서 느껴지는 그린 올리브와 바질의 여운이 꽤나 감도 …" at bounding box center [592, 491] width 333 height 125
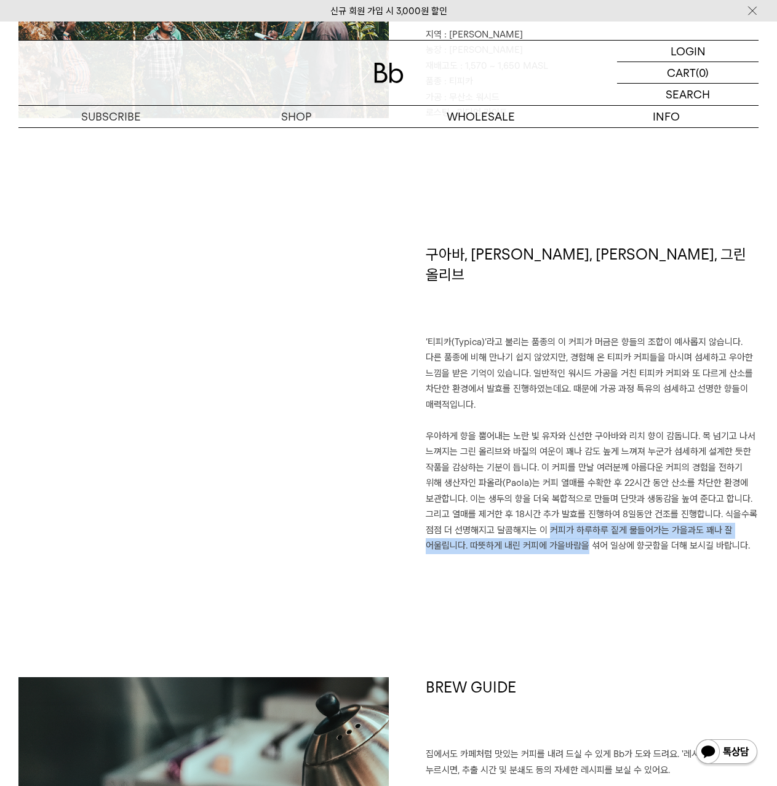
drag, startPoint x: 557, startPoint y: 508, endPoint x: 574, endPoint y: 525, distance: 23.5
click at [573, 530] on p "우아하게 향을 뿜어내는 노란 빛 유자와 신선한 구아바와 리치 향이 감돕니다. 목 넘기고 나서 느껴지는 그린 올리브와 바질의 여운이 꽤나 감도 …" at bounding box center [592, 491] width 333 height 125
click at [574, 525] on p "우아하게 향을 뿜어내는 노란 빛 유자와 신선한 구아바와 리치 향이 감돕니다. 목 넘기고 나서 느껴지는 그린 올리브와 바질의 여운이 꽤나 감도 …" at bounding box center [592, 491] width 333 height 125
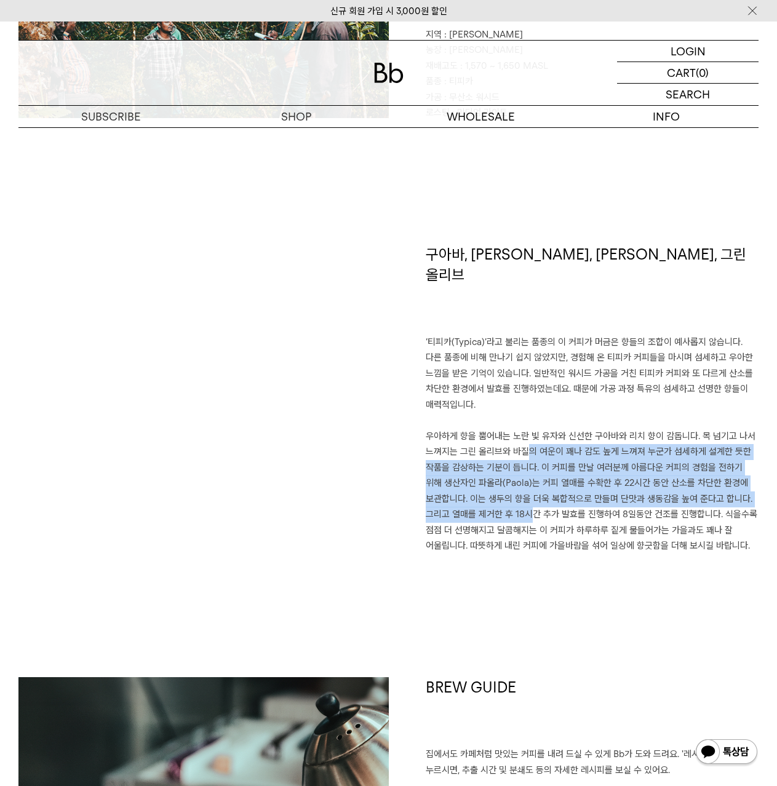
drag, startPoint x: 520, startPoint y: 450, endPoint x: 530, endPoint y: 488, distance: 39.4
click at [530, 488] on p "우아하게 향을 뿜어내는 노란 빛 유자와 신선한 구아바와 리치 향이 감돕니다. 목 넘기고 나서 느껴지는 그린 올리브와 바질의 여운이 꽤나 감도 …" at bounding box center [592, 491] width 333 height 125
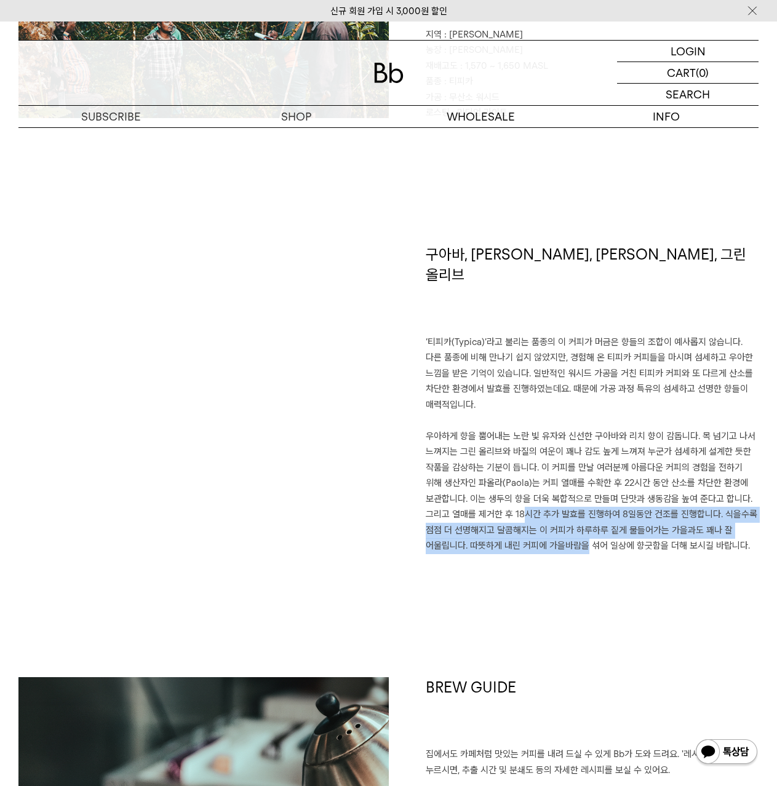
drag, startPoint x: 530, startPoint y: 488, endPoint x: 587, endPoint y: 525, distance: 67.9
click at [587, 525] on p "우아하게 향을 뿜어내는 노란 빛 유자와 신선한 구아바와 리치 향이 감돕니다. 목 넘기고 나서 느껴지는 그린 올리브와 바질의 여운이 꽤나 감도 …" at bounding box center [592, 491] width 333 height 125
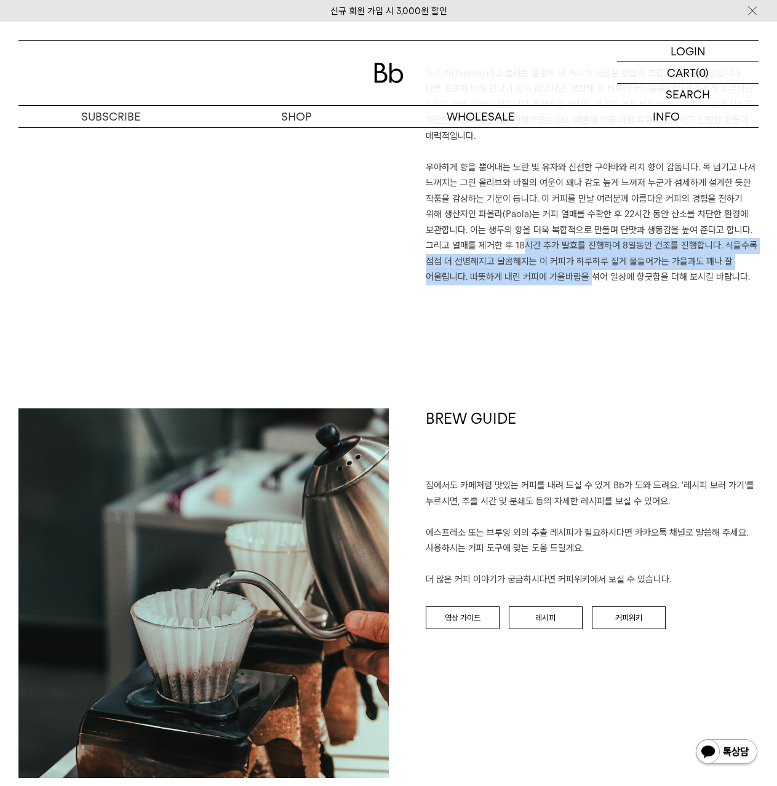
scroll to position [995, 0]
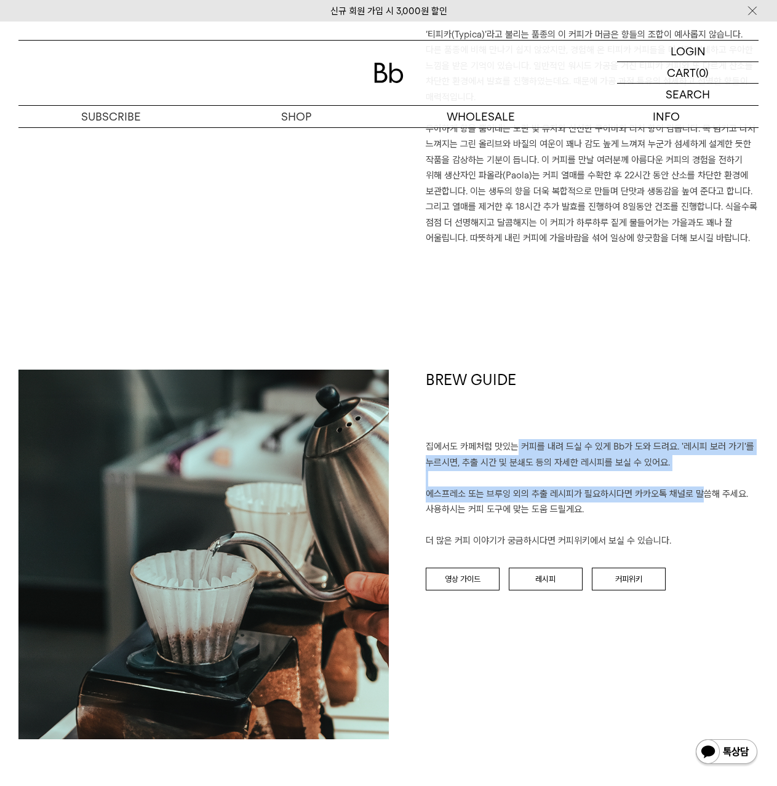
drag, startPoint x: 514, startPoint y: 423, endPoint x: 557, endPoint y: 481, distance: 72.5
click at [557, 481] on p "집에서도 카페처럼 맛있는 커피를 내려 드실 ﻿수 있게 Bb가 도와 드려요. '레시피 보러 가기'를 누르시면, 추출 시간 및 분쇄도 등의 자세한…" at bounding box center [592, 494] width 333 height 110
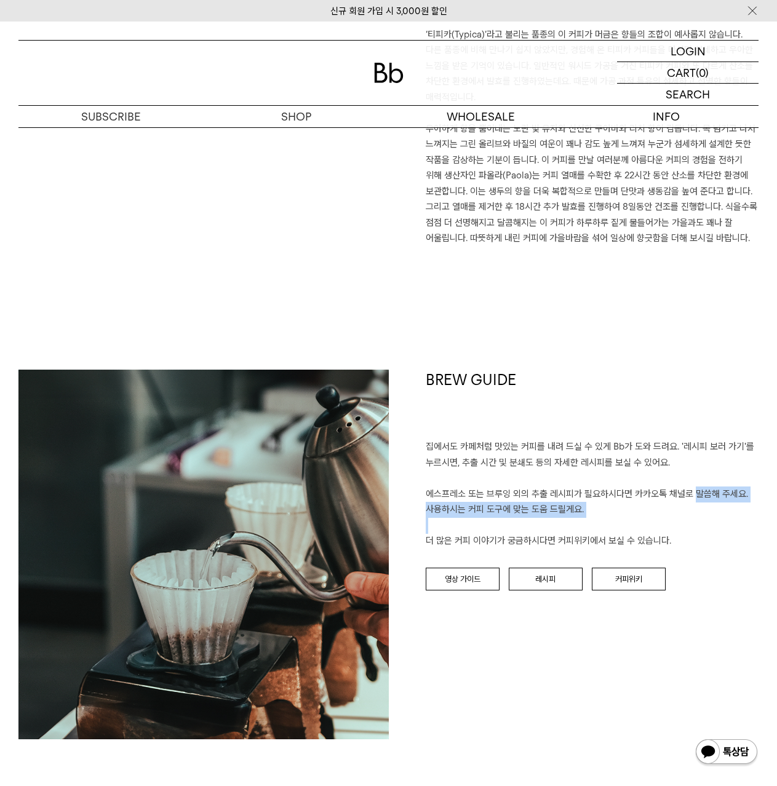
drag, startPoint x: 557, startPoint y: 481, endPoint x: 588, endPoint y: 508, distance: 41.0
click at [587, 508] on p "집에서도 카페처럼 맛있는 커피를 내려 드실 ﻿수 있게 Bb가 도와 드려요. '레시피 보러 가기'를 누르시면, 추출 시간 및 분쇄도 등의 자세한…" at bounding box center [592, 494] width 333 height 110
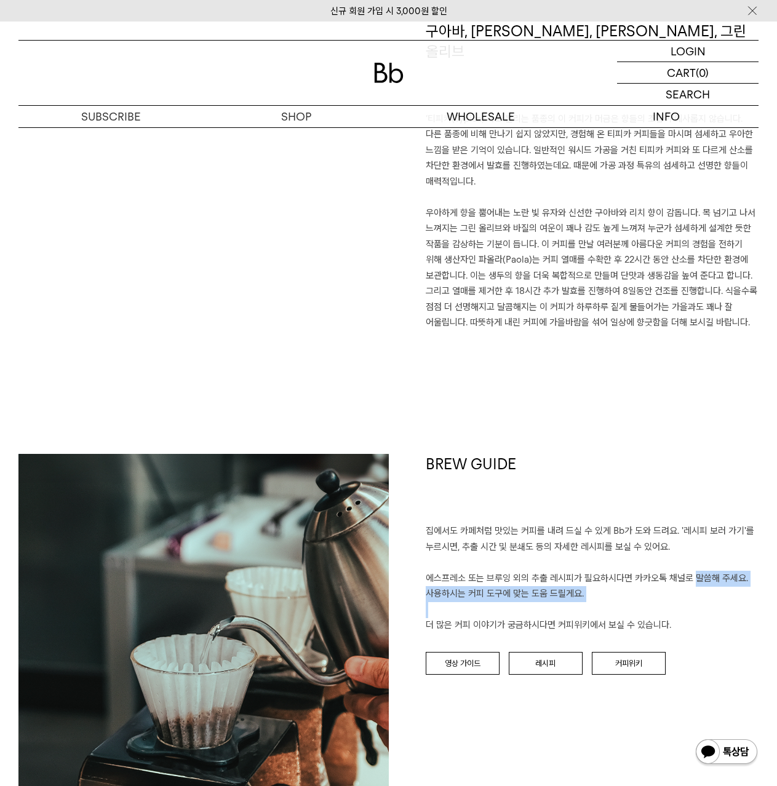
scroll to position [749, 0]
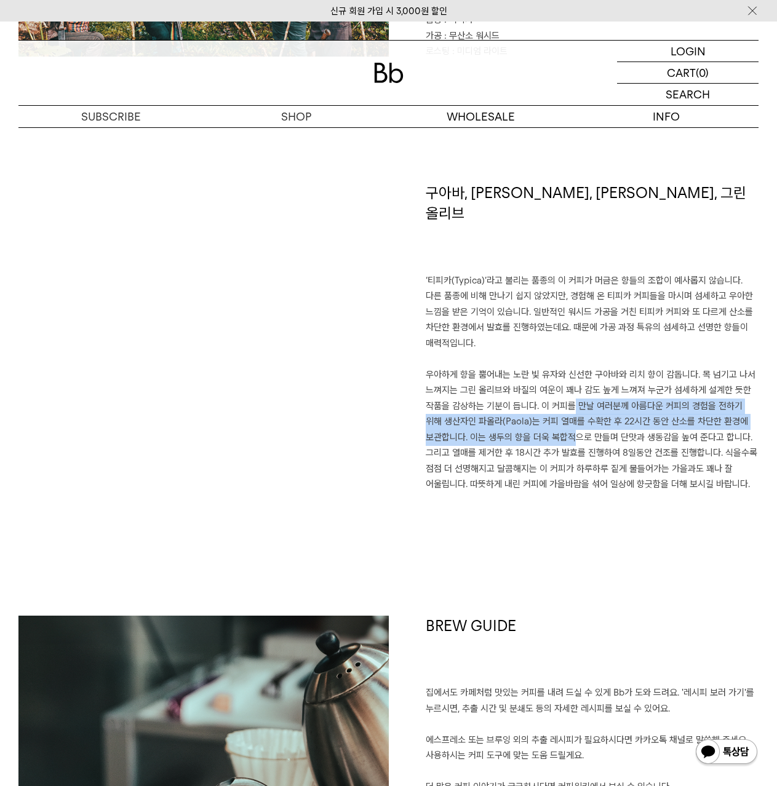
drag, startPoint x: 576, startPoint y: 411, endPoint x: 562, endPoint y: 339, distance: 73.3
click at [571, 367] on p "우아하게 향을 뿜어내는 노란 빛 유자와 신선한 구아바와 리치 향이 감돕니다. 목 넘기고 나서 느껴지는 그린 올리브와 바질의 여운이 꽤나 감도 …" at bounding box center [592, 429] width 333 height 125
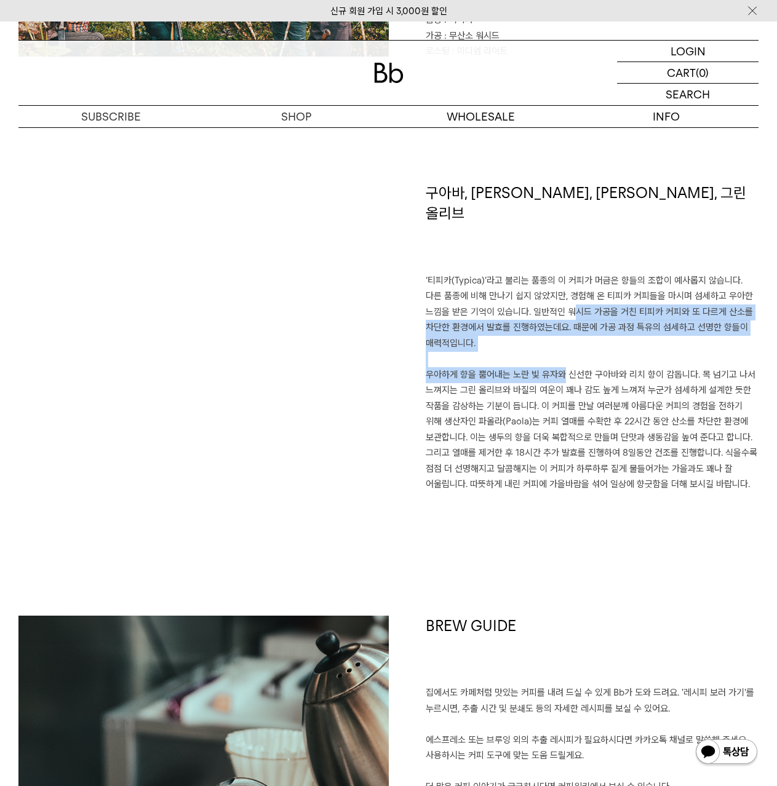
drag, startPoint x: 544, startPoint y: 288, endPoint x: 560, endPoint y: 352, distance: 65.3
click at [560, 352] on div "구아바, 리치, 유자, 그린 올리브 ‘티피카(Typica)’라고 불리는 품종의 이 커피가 머금은 향들의 조합이 예사롭지 않습니다. 다른 품종에…" at bounding box center [574, 338] width 370 height 310
click at [560, 367] on p "우아하게 향을 뿜어내는 노란 빛 유자와 신선한 구아바와 리치 향이 감돕니다. 목 넘기고 나서 느껴지는 그린 올리브와 바질의 여운이 꽤나 감도 …" at bounding box center [592, 429] width 333 height 125
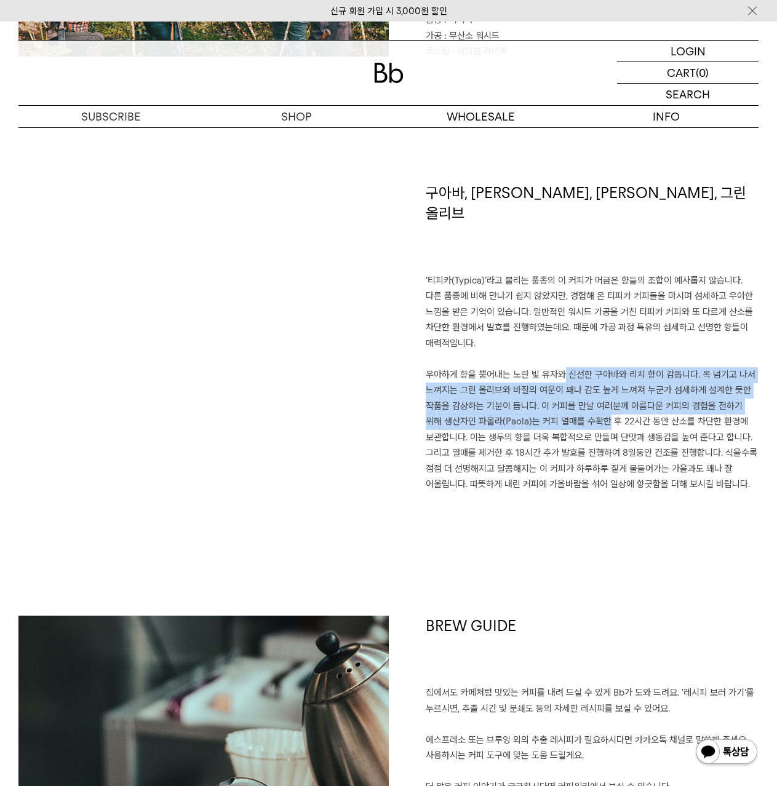
drag, startPoint x: 560, startPoint y: 352, endPoint x: 584, endPoint y: 399, distance: 52.5
click at [584, 399] on p "우아하게 향을 뿜어내는 노란 빛 유자와 신선한 구아바와 리치 향이 감돕니다. 목 넘기고 나서 느껴지는 그린 올리브와 바질의 여운이 꽤나 감도 …" at bounding box center [592, 429] width 333 height 125
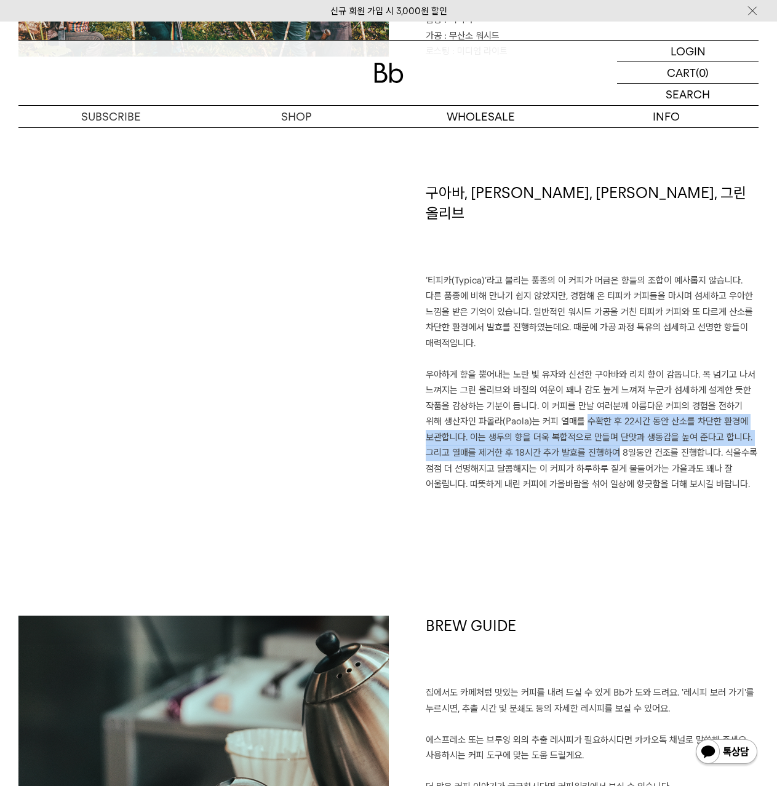
drag, startPoint x: 584, startPoint y: 399, endPoint x: 594, endPoint y: 439, distance: 41.0
click at [594, 439] on p "우아하게 향을 뿜어내는 노란 빛 유자와 신선한 구아바와 리치 향이 감돕니다. 목 넘기고 나서 느껴지는 그린 올리브와 바질의 여운이 꽤나 감도 …" at bounding box center [592, 429] width 333 height 125
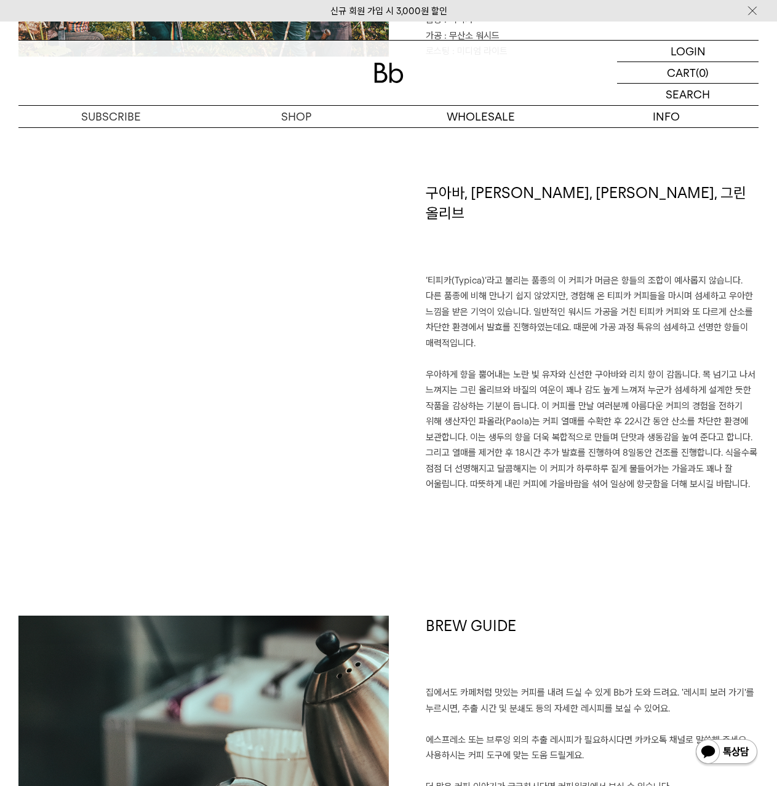
click at [572, 273] on p "‘티피카(Typica)’라고 불리는 품종의 이 커피가 머금은 향들의 조합이 예사롭지 않습니다. 다른 품종에 비해 만나기 쉽지 않았지만, 경험해…" at bounding box center [592, 312] width 333 height 79
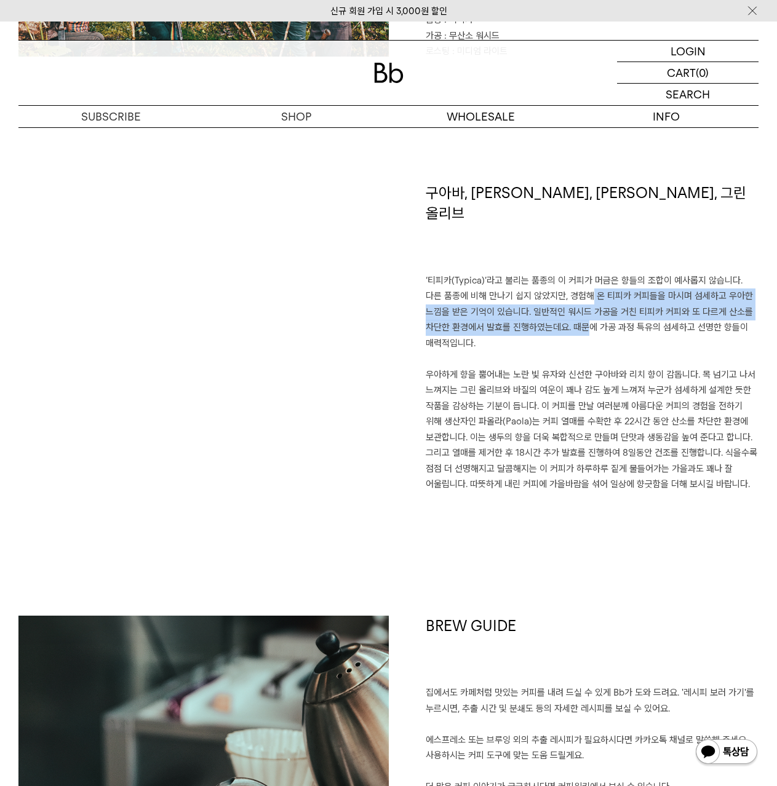
drag, startPoint x: 547, startPoint y: 346, endPoint x: 525, endPoint y: 365, distance: 28.8
click at [541, 354] on div "구아바, 리치, 유자, 그린 올리브 ‘티피카(Typica)’라고 불리는 품종의 이 커피가 머금은 향들의 조합이 예사롭지 않습니다. 다른 품종에…" at bounding box center [574, 338] width 370 height 310
